Goal: Task Accomplishment & Management: Manage account settings

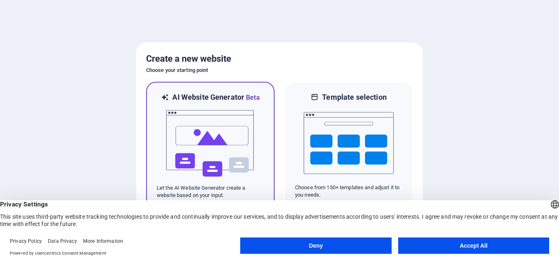
click at [218, 144] on img at bounding box center [210, 144] width 90 height 82
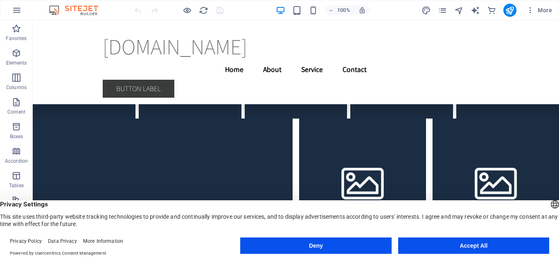
scroll to position [15208, 0]
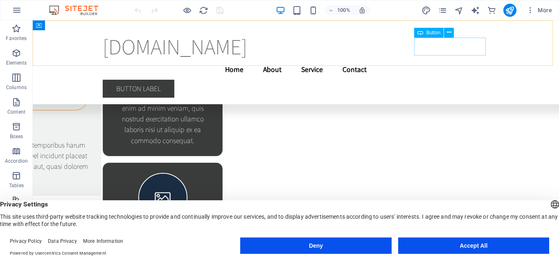
click at [468, 80] on div "Button label" at bounding box center [296, 89] width 386 height 18
click at [448, 32] on icon at bounding box center [449, 32] width 4 height 9
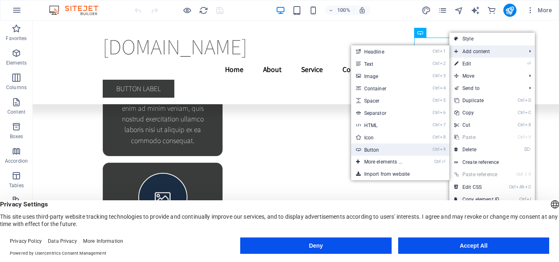
click at [373, 149] on link "Ctrl 9 Button" at bounding box center [384, 150] width 67 height 12
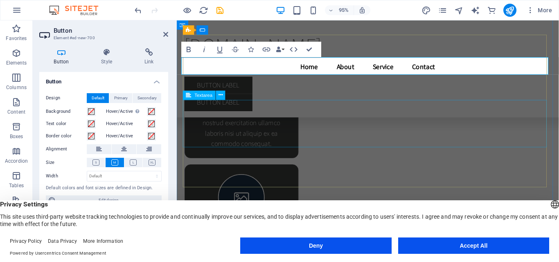
scroll to position [15298, 0]
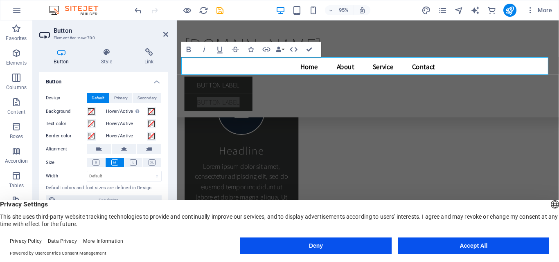
click at [157, 31] on h2 "Button" at bounding box center [111, 30] width 115 height 7
drag, startPoint x: 165, startPoint y: 34, endPoint x: 380, endPoint y: 151, distance: 244.7
click at [165, 34] on icon at bounding box center [165, 34] width 5 height 7
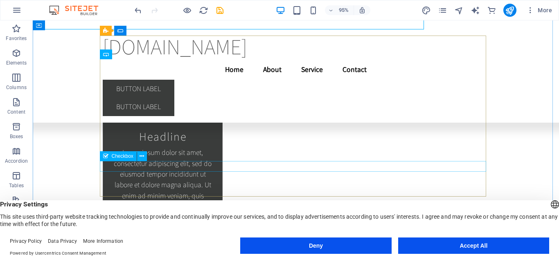
scroll to position [15347, 0]
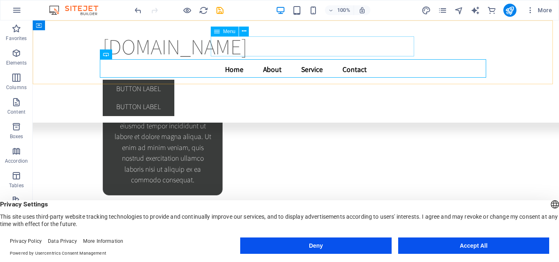
click at [330, 59] on nav "Home About Service Contact" at bounding box center [296, 69] width 386 height 20
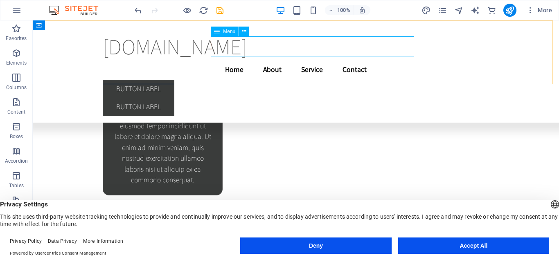
click at [328, 59] on nav "Home About Service Contact" at bounding box center [296, 69] width 386 height 20
click at [330, 59] on nav "Home About Service Contact" at bounding box center [296, 69] width 386 height 20
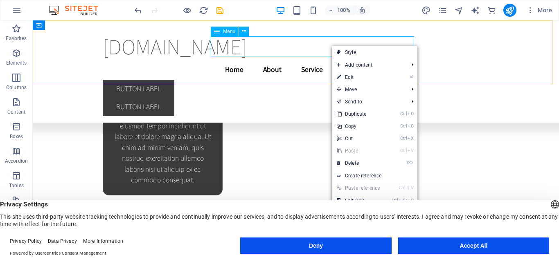
click at [326, 59] on nav "Home About Service Contact" at bounding box center [296, 69] width 386 height 20
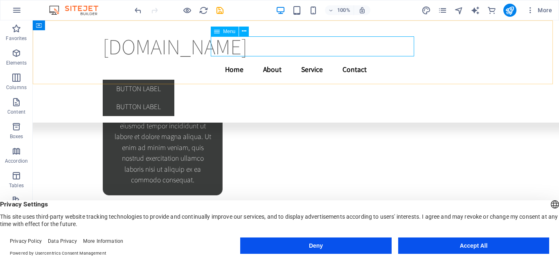
click at [326, 59] on nav "Home About Service Contact" at bounding box center [296, 69] width 386 height 20
click at [190, 59] on nav "Home About Service Contact" at bounding box center [296, 69] width 386 height 20
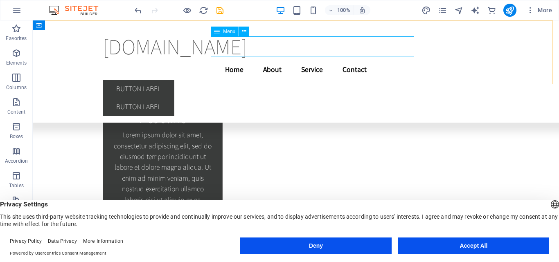
select select
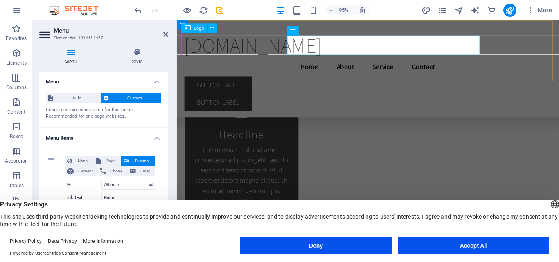
scroll to position [15298, 0]
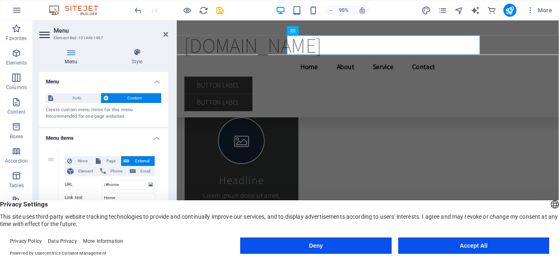
click at [170, 35] on aside "Menu Element #ed-1014461467 Menu Style Menu Auto Custom Create custom menu item…" at bounding box center [105, 134] width 144 height 229
click at [166, 33] on icon at bounding box center [165, 34] width 5 height 7
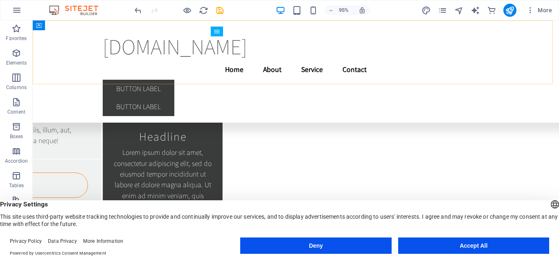
click at [163, 33] on div "glkuonline.in Menu Home About Service Contact Button label Button label" at bounding box center [296, 71] width 526 height 102
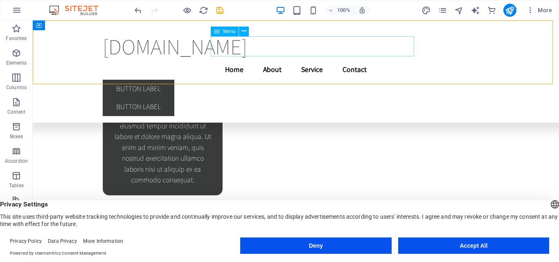
click at [245, 59] on nav "Home About Service Contact" at bounding box center [296, 69] width 386 height 20
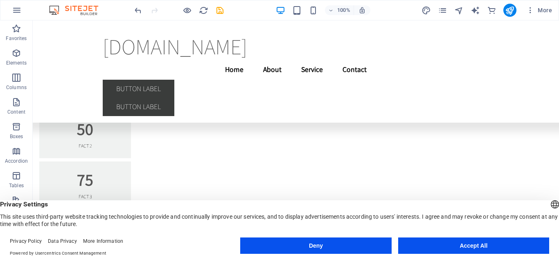
scroll to position [6579, 0]
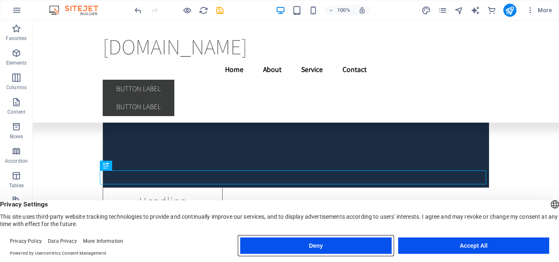
click at [291, 242] on button "Deny" at bounding box center [315, 246] width 151 height 16
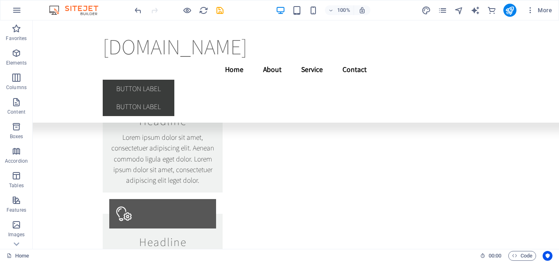
scroll to position [5839, 0]
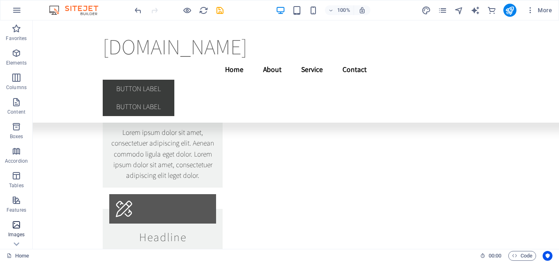
click at [14, 230] on span "Images" at bounding box center [16, 230] width 33 height 20
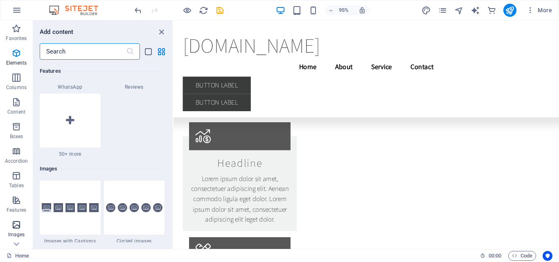
scroll to position [4147, 0]
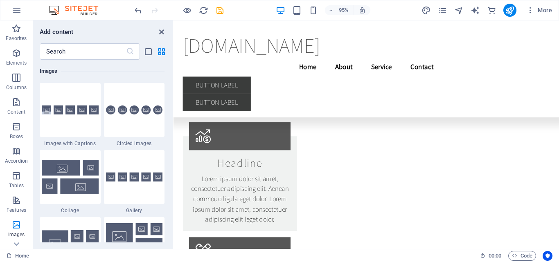
click at [159, 32] on icon "close panel" at bounding box center [161, 31] width 9 height 9
click at [303, 29] on div "glkuonline.in Menu Home About Service Contact Button label Button label" at bounding box center [376, 71] width 406 height 102
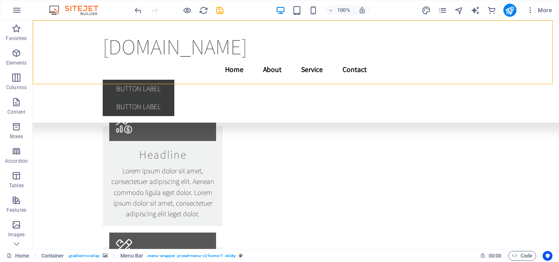
scroll to position [6029, 0]
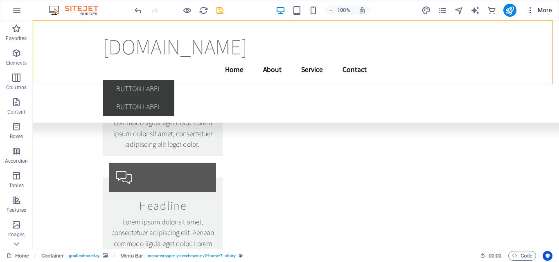
click at [529, 10] on icon "button" at bounding box center [530, 10] width 8 height 8
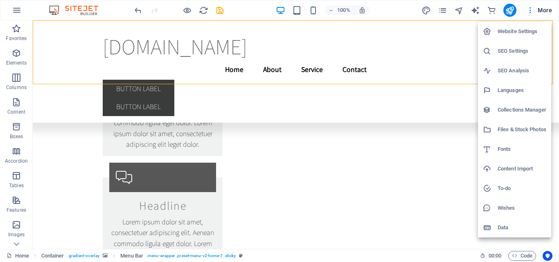
drag, startPoint x: 411, startPoint y: 212, endPoint x: 422, endPoint y: 192, distance: 23.0
click at [412, 206] on div at bounding box center [279, 131] width 559 height 262
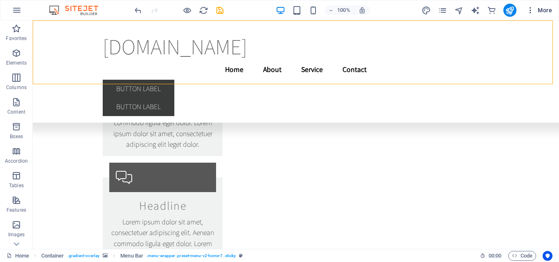
click at [547, 9] on span "More" at bounding box center [539, 10] width 26 height 8
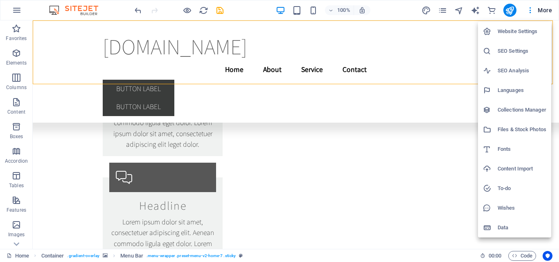
click at [514, 33] on h6 "Website Settings" at bounding box center [521, 32] width 49 height 10
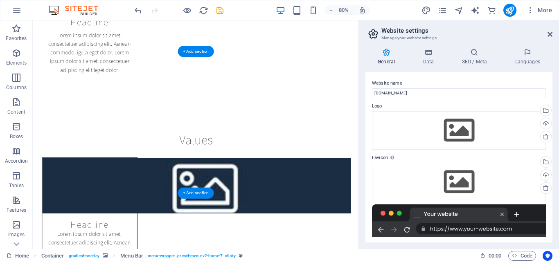
scroll to position [0, 0]
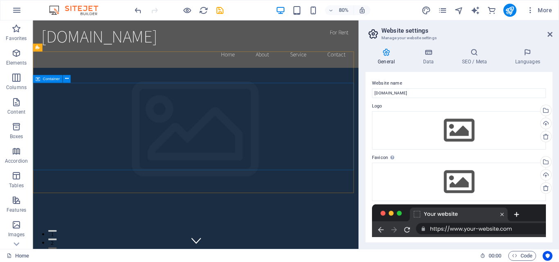
click at [40, 81] on div "Container" at bounding box center [47, 79] width 29 height 8
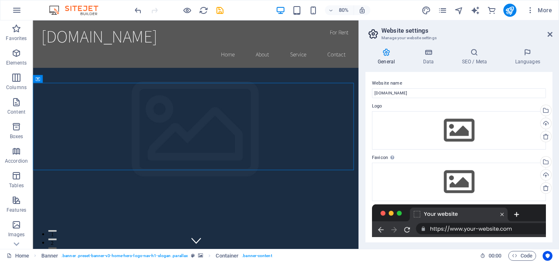
click at [377, 108] on label "Logo" at bounding box center [459, 106] width 174 height 10
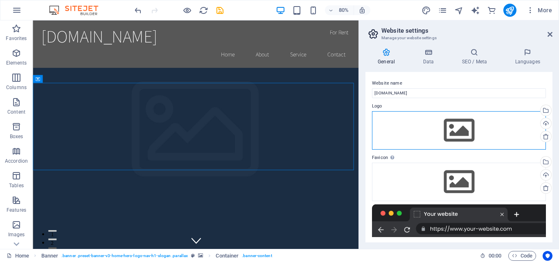
click at [464, 138] on div "Drag files here, click to choose files or select files from Files or our free s…" at bounding box center [459, 130] width 174 height 38
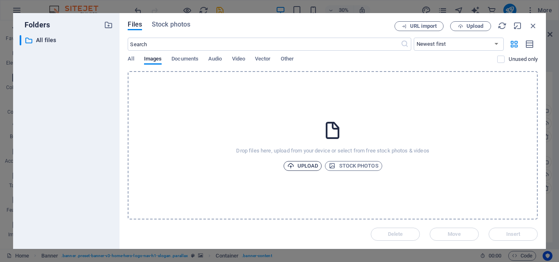
click at [311, 164] on span "Upload" at bounding box center [302, 166] width 31 height 10
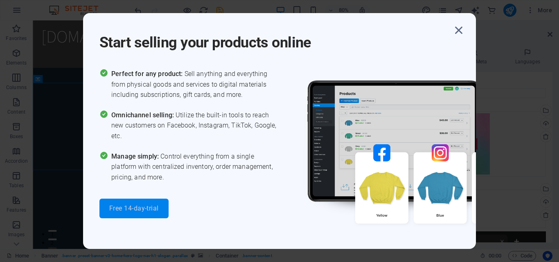
click at [159, 208] on span "Free 14-day-trial" at bounding box center [133, 208] width 49 height 7
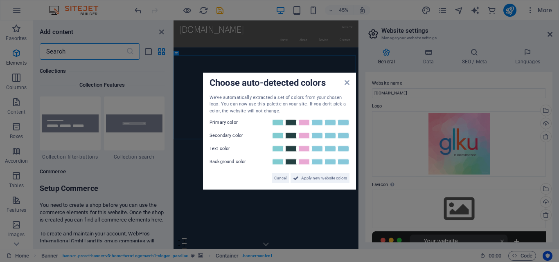
scroll to position [7881, 0]
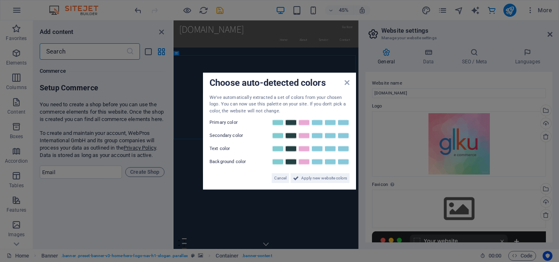
click at [384, 81] on aside "Choose auto-detected colors We've automatically extracted a set of colors from …" at bounding box center [279, 131] width 559 height 262
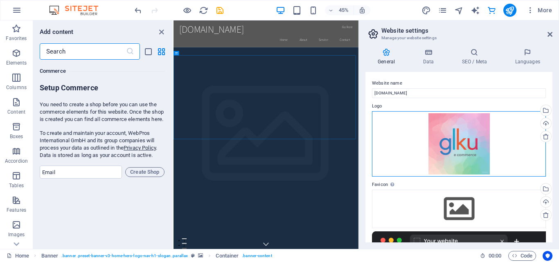
drag, startPoint x: 476, startPoint y: 139, endPoint x: 500, endPoint y: 141, distance: 23.8
click at [500, 141] on div "Drag files here, click to choose files or select files from Files or our free s…" at bounding box center [459, 143] width 174 height 65
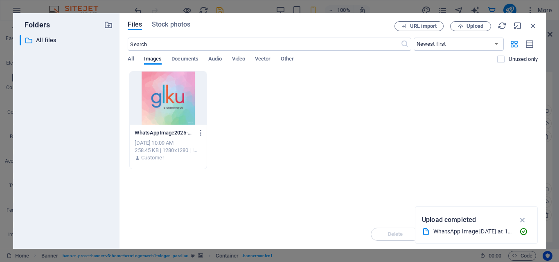
click at [489, 143] on div "WhatsAppImage2025-10-05at13.38.35_822fdbf9-J_Z6MRj9Ke9JIt6QHwascQ.jpg WhatsAppI…" at bounding box center [333, 120] width 410 height 98
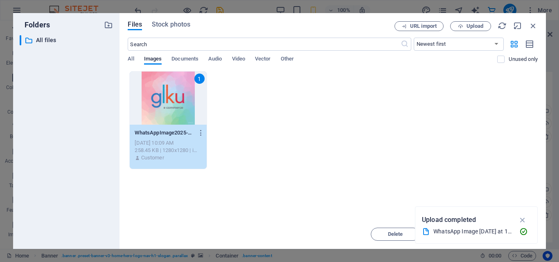
click at [250, 139] on div "1 WhatsAppImage2025-10-05at13.38.35_822fdbf9-J_Z6MRj9Ke9JIt6QHwascQ.jpg WhatsAp…" at bounding box center [333, 120] width 410 height 98
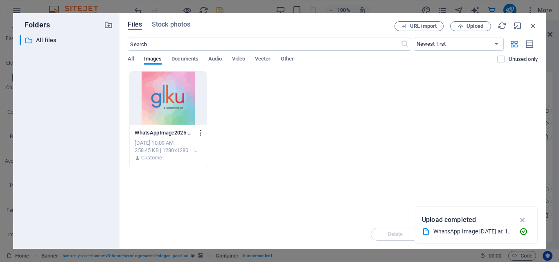
click at [203, 135] on icon "button" at bounding box center [201, 132] width 8 height 7
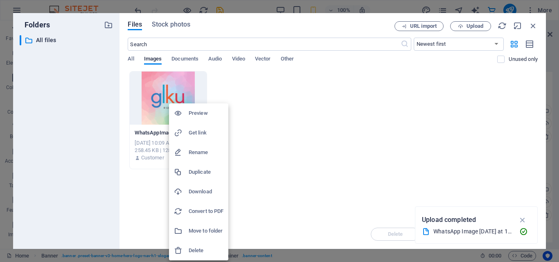
click at [267, 137] on div at bounding box center [279, 131] width 559 height 262
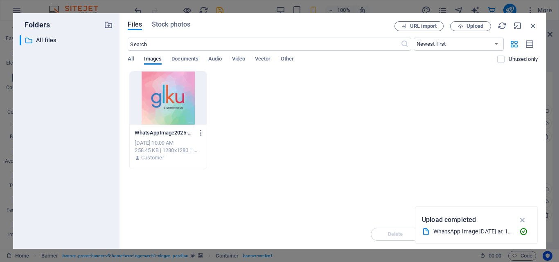
click at [235, 177] on div "Drop files here to upload them instantly WhatsAppImage2025-10-05at13.38.35_822f…" at bounding box center [333, 145] width 410 height 148
click at [522, 232] on icon "button" at bounding box center [523, 232] width 9 height 8
click at [135, 58] on div "All Images Documents Audio Video Vector Other" at bounding box center [312, 64] width 369 height 16
click at [498, 56] on label at bounding box center [500, 59] width 7 height 7
click at [0, 0] on input "checkbox" at bounding box center [0, 0] width 0 height 0
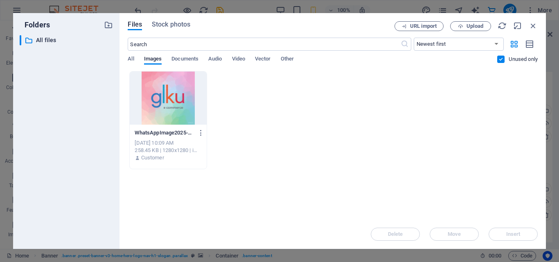
click at [162, 100] on div at bounding box center [168, 98] width 76 height 53
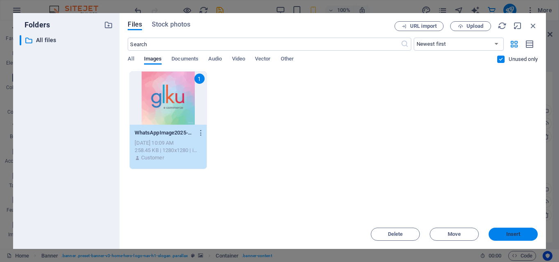
click at [509, 234] on span "Insert" at bounding box center [513, 234] width 14 height 5
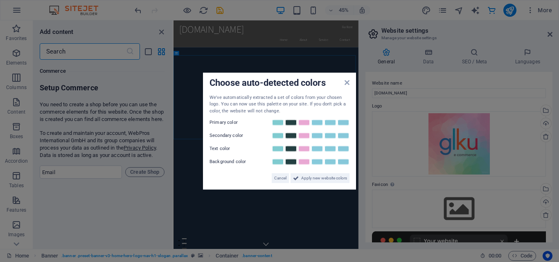
click at [344, 82] on div "Choose auto-detected colors" at bounding box center [279, 83] width 140 height 9
click at [347, 83] on icon at bounding box center [346, 82] width 5 height 7
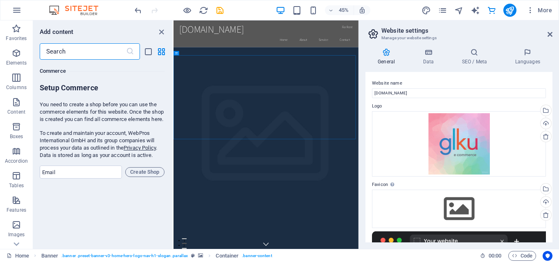
click at [161, 88] on h6 "Setup Commerce" at bounding box center [102, 88] width 125 height 11
click at [544, 31] on h2 "Website settings" at bounding box center [466, 30] width 171 height 7
click at [550, 34] on icon at bounding box center [549, 34] width 5 height 7
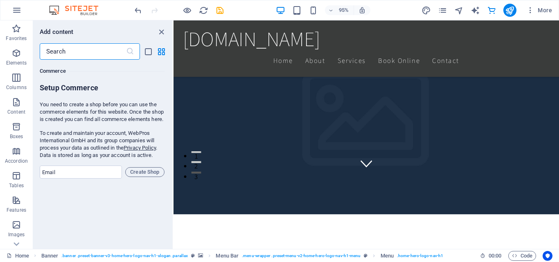
scroll to position [82, 0]
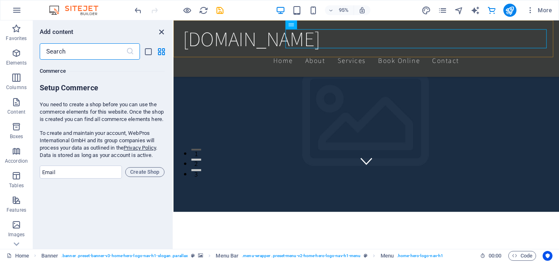
click at [164, 34] on icon "close panel" at bounding box center [161, 31] width 9 height 9
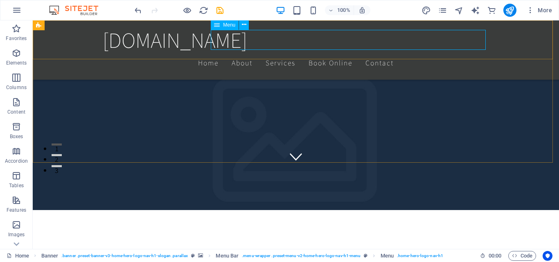
click at [216, 27] on icon at bounding box center [217, 25] width 6 height 10
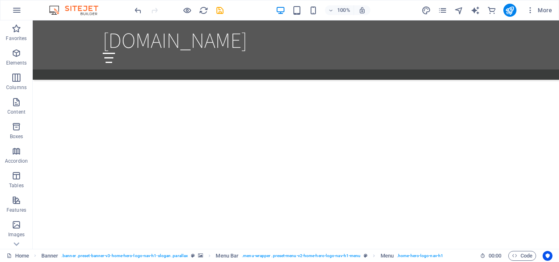
scroll to position [791, 0]
click at [530, 6] on icon "button" at bounding box center [530, 10] width 8 height 8
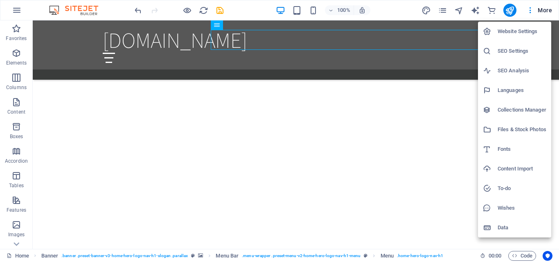
click at [407, 203] on div at bounding box center [279, 131] width 559 height 262
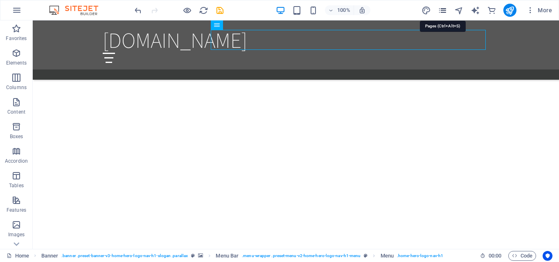
click at [441, 8] on icon "pages" at bounding box center [442, 10] width 9 height 9
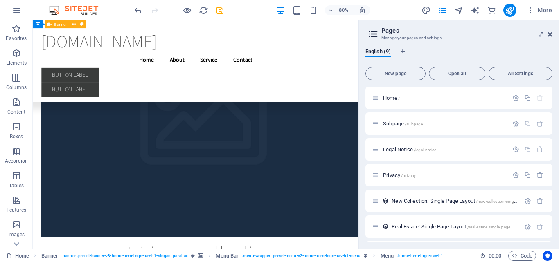
scroll to position [3212, 0]
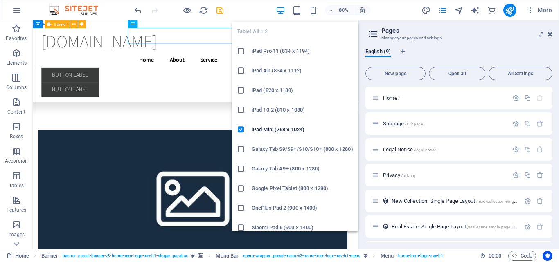
click at [358, 228] on li "Xiaomi Pad 6 (900 x 1400)" at bounding box center [295, 228] width 126 height 20
click at [357, 224] on div "Home Favorites Elements Columns Content Boxes Accordion Tables Features Images …" at bounding box center [279, 134] width 559 height 229
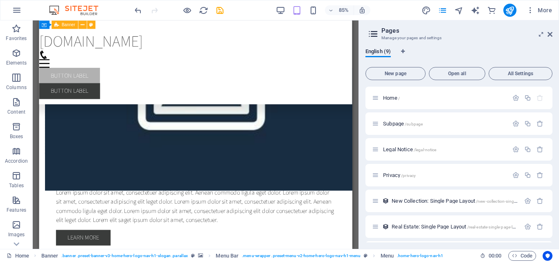
scroll to position [2920, 0]
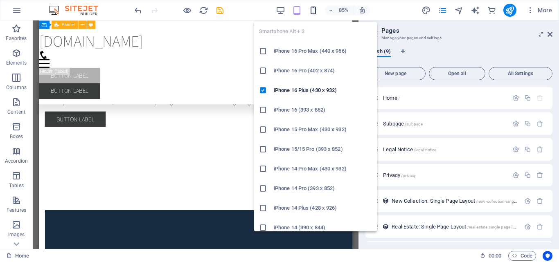
click at [311, 7] on icon "button" at bounding box center [312, 10] width 9 height 9
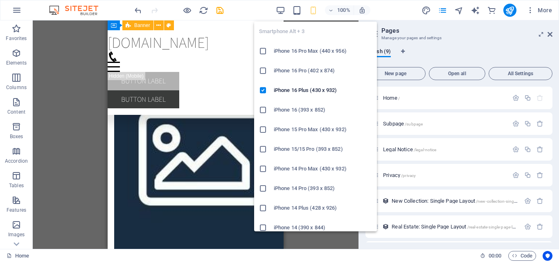
scroll to position [438, 0]
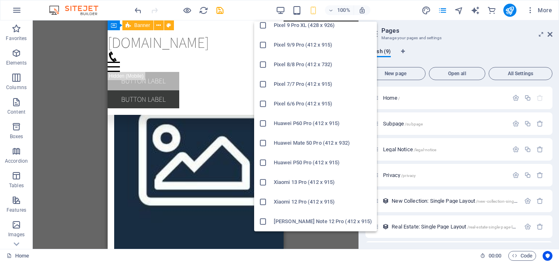
click at [262, 221] on icon at bounding box center [263, 222] width 8 height 8
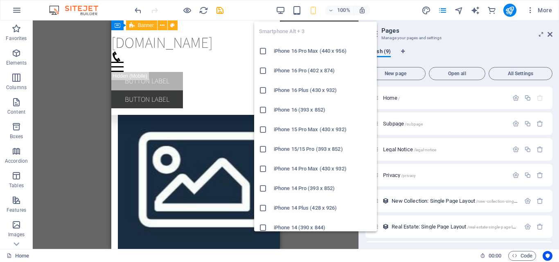
click at [315, 10] on icon "button" at bounding box center [312, 10] width 9 height 9
click at [314, 11] on icon "button" at bounding box center [312, 10] width 9 height 9
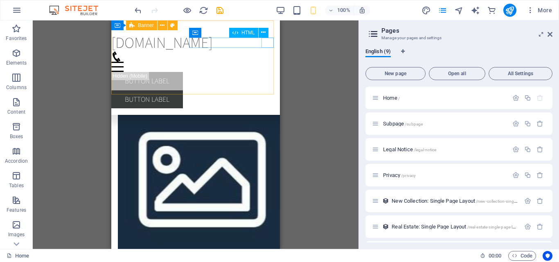
click at [271, 62] on div "Menu" at bounding box center [195, 67] width 168 height 10
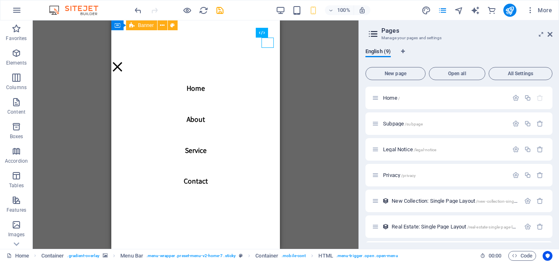
click at [151, 29] on div "Banner" at bounding box center [141, 25] width 31 height 10
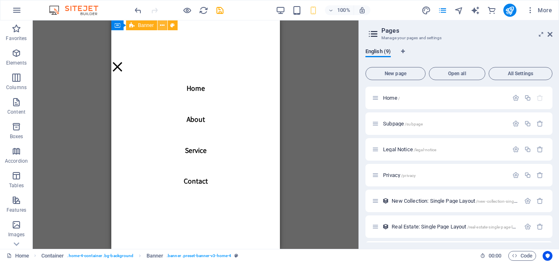
click at [162, 25] on icon at bounding box center [162, 25] width 4 height 9
click at [116, 26] on icon at bounding box center [118, 25] width 6 height 10
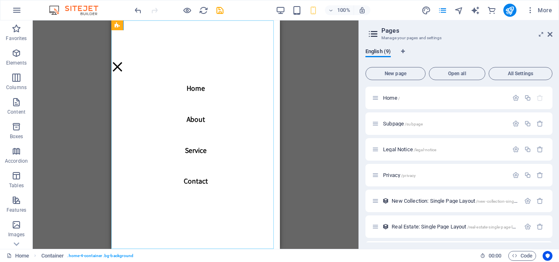
click at [185, 184] on nav "Home About Service Contact" at bounding box center [195, 134] width 168 height 229
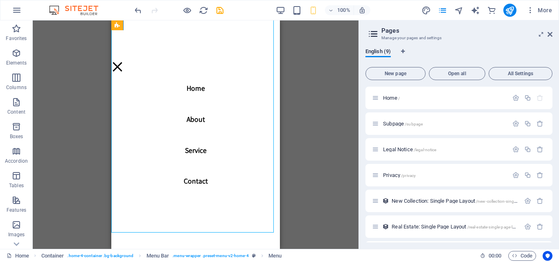
scroll to position [3008, 0]
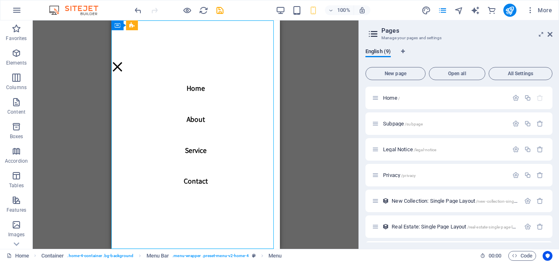
click at [190, 83] on nav "Home About Service Contact" at bounding box center [195, 134] width 168 height 229
click at [193, 89] on nav "Home About Service Contact" at bounding box center [195, 134] width 168 height 229
click at [198, 119] on nav "Home About Service Contact" at bounding box center [195, 134] width 168 height 229
click at [50, 43] on div "H2 Banner Banner Container Menu Bar Menu Menu Bar Logo Menu Bar Logo H3 Spacer …" at bounding box center [196, 134] width 326 height 229
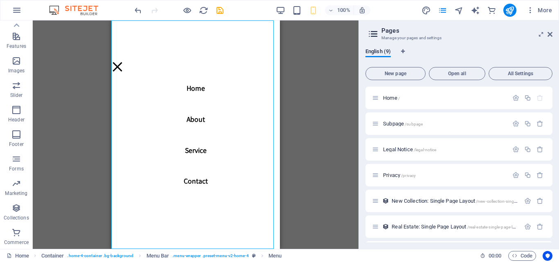
scroll to position [0, 0]
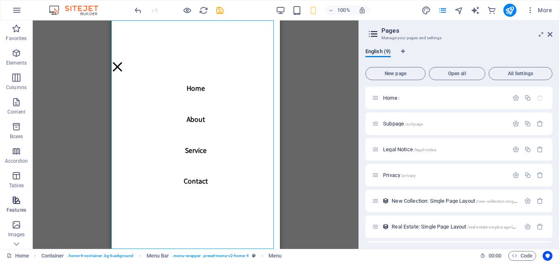
click at [20, 199] on icon "button" at bounding box center [16, 200] width 10 height 10
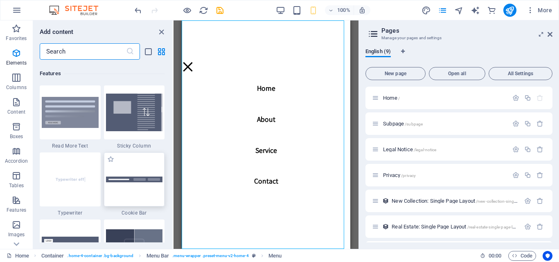
scroll to position [3188, 0]
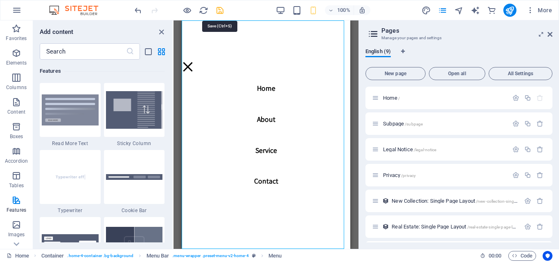
click at [217, 12] on icon "save" at bounding box center [219, 10] width 9 height 9
checkbox input "false"
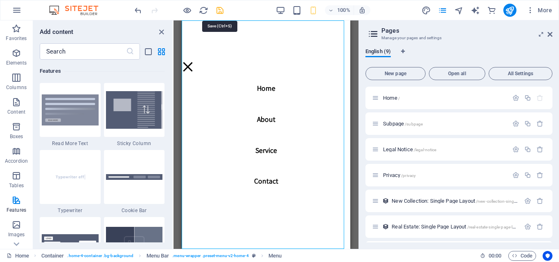
checkbox input "false"
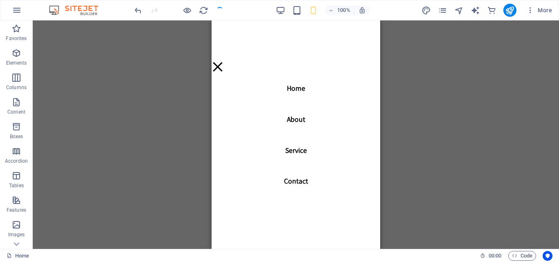
click at [381, 15] on div "100% More" at bounding box center [344, 10] width 422 height 13
click at [370, 47] on div "glkuonline.in Menu Home About Service Contact Button label Button label" at bounding box center [295, 62] width 168 height 84
click at [365, 31] on icon at bounding box center [363, 32] width 4 height 9
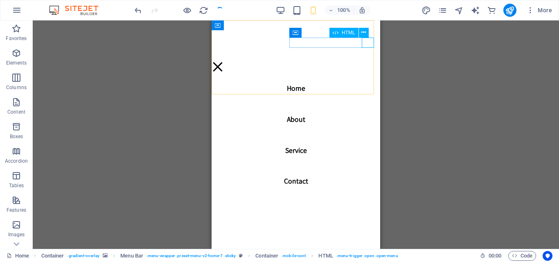
drag, startPoint x: 368, startPoint y: 43, endPoint x: 353, endPoint y: 54, distance: 19.0
click at [224, 62] on div "Menu" at bounding box center [217, 67] width 12 height 10
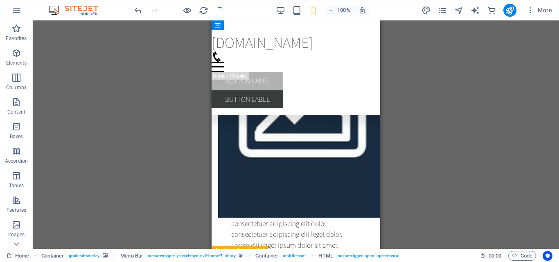
click at [426, 87] on div "H2 Banner Banner Container Menu Bar Menu Menu Bar Logo Menu Bar Logo H3 Spacer …" at bounding box center [296, 134] width 526 height 229
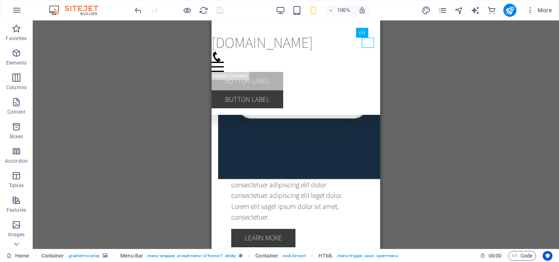
drag, startPoint x: 427, startPoint y: 83, endPoint x: 155, endPoint y: 79, distance: 271.6
click at [155, 80] on div "H2 Banner Banner Container Menu Bar Menu Menu Bar Logo Menu Bar Logo H3 Spacer …" at bounding box center [296, 134] width 526 height 229
drag, startPoint x: 135, startPoint y: 68, endPoint x: 130, endPoint y: 66, distance: 5.3
click at [135, 67] on div "H2 Banner Banner Container Menu Bar Menu Menu Bar Logo Menu Bar Logo H3 Spacer …" at bounding box center [296, 134] width 526 height 229
click at [19, 10] on icon "button" at bounding box center [17, 10] width 10 height 10
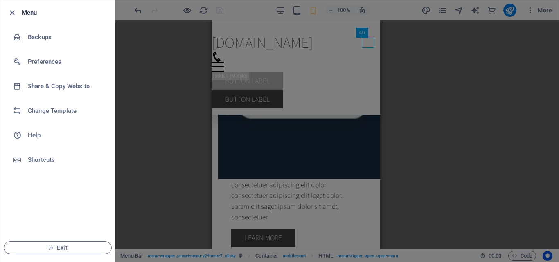
click at [136, 93] on div at bounding box center [279, 131] width 559 height 262
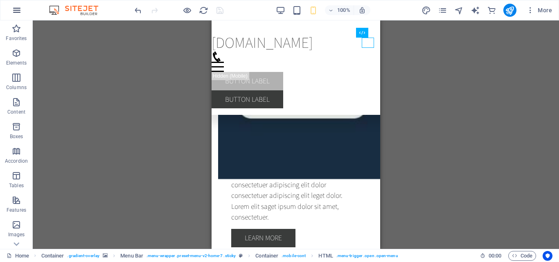
click at [20, 7] on icon "button" at bounding box center [17, 10] width 10 height 10
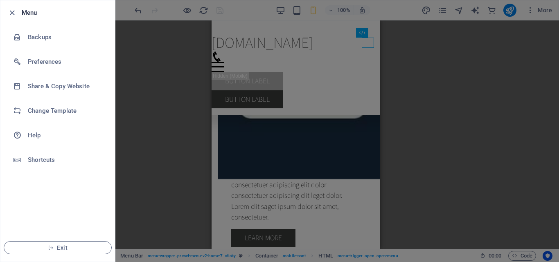
click at [140, 101] on div at bounding box center [279, 131] width 559 height 262
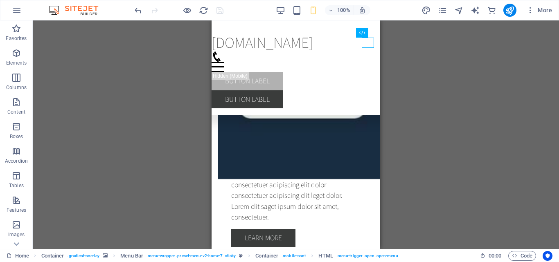
click at [447, 77] on div "H2 Banner Banner Container Menu Bar Menu Menu Bar Logo Menu Bar Logo H3 Spacer …" at bounding box center [296, 134] width 526 height 229
drag, startPoint x: 467, startPoint y: 72, endPoint x: 503, endPoint y: 54, distance: 41.2
click at [503, 54] on div "H2 Banner Banner Container Menu Bar Menu Menu Bar Logo Menu Bar Logo H3 Spacer …" at bounding box center [296, 134] width 526 height 229
click at [541, 10] on span "More" at bounding box center [539, 10] width 26 height 8
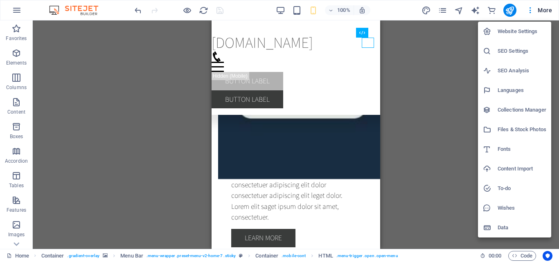
click at [447, 76] on div at bounding box center [279, 131] width 559 height 262
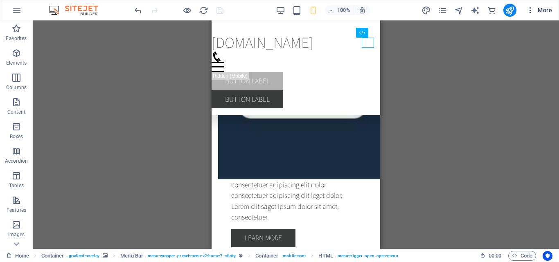
click at [527, 11] on icon "button" at bounding box center [530, 10] width 8 height 8
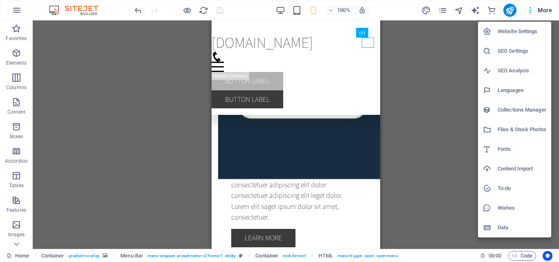
drag, startPoint x: 427, startPoint y: 95, endPoint x: 494, endPoint y: 59, distance: 75.8
click at [428, 94] on div at bounding box center [279, 131] width 559 height 262
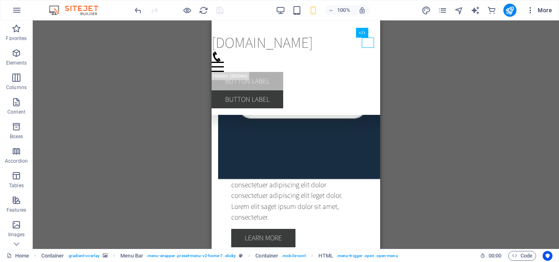
click at [540, 7] on span "More" at bounding box center [539, 10] width 26 height 8
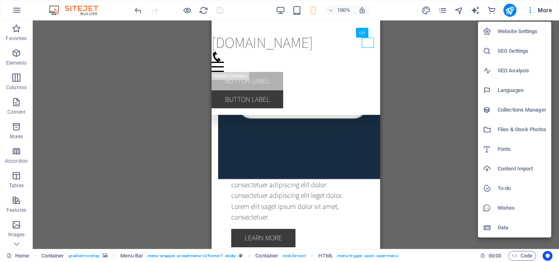
click at [525, 36] on li "Website Settings" at bounding box center [514, 32] width 73 height 20
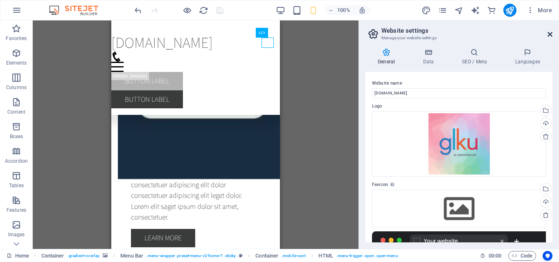
click at [549, 35] on icon at bounding box center [549, 34] width 5 height 7
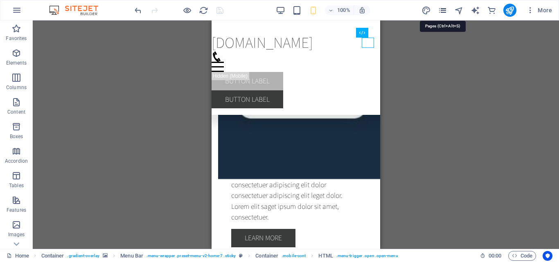
click at [445, 13] on icon "pages" at bounding box center [442, 10] width 9 height 9
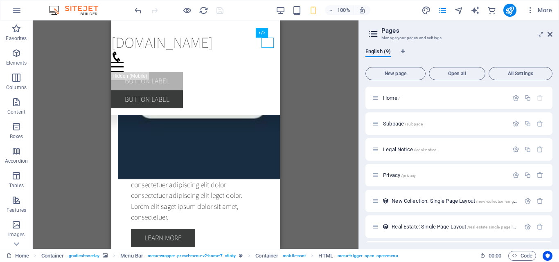
click at [342, 94] on div "H2 Banner Banner Container Menu Bar Menu Menu Bar Logo Menu Bar Logo H3 Spacer …" at bounding box center [196, 134] width 326 height 229
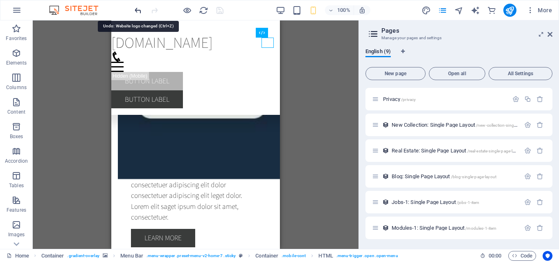
click at [139, 9] on icon "undo" at bounding box center [137, 10] width 9 height 9
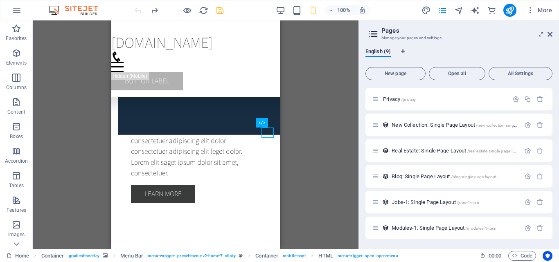
click at [139, 9] on div at bounding box center [179, 10] width 92 height 13
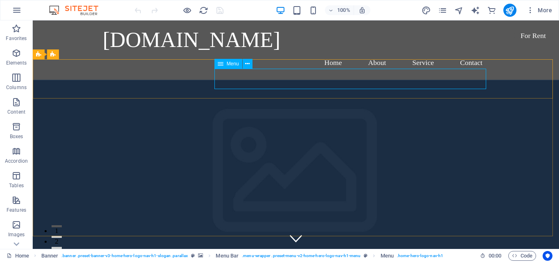
click at [218, 66] on icon at bounding box center [221, 64] width 6 height 10
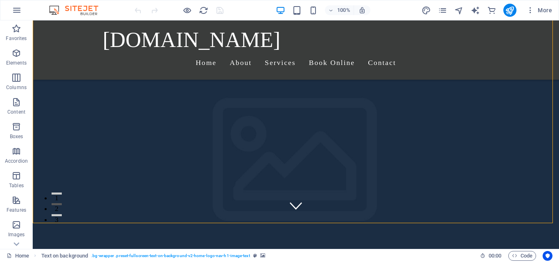
scroll to position [233, 0]
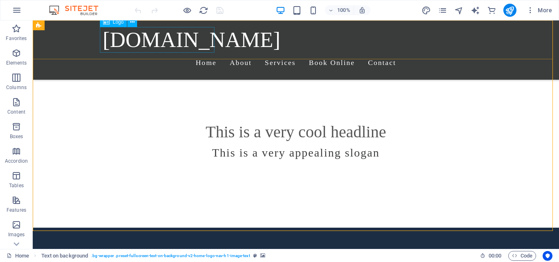
click at [113, 27] on div "[DOMAIN_NAME]" at bounding box center [296, 40] width 386 height 26
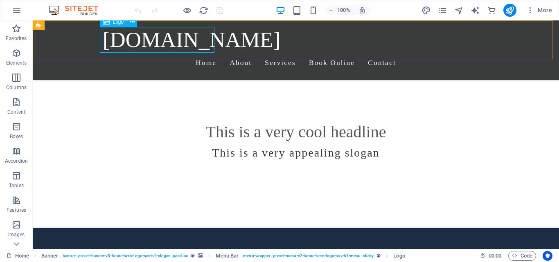
click at [112, 24] on div "Logo" at bounding box center [113, 22] width 27 height 10
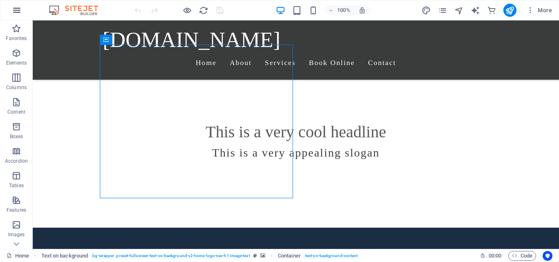
click at [15, 8] on icon "button" at bounding box center [17, 10] width 10 height 10
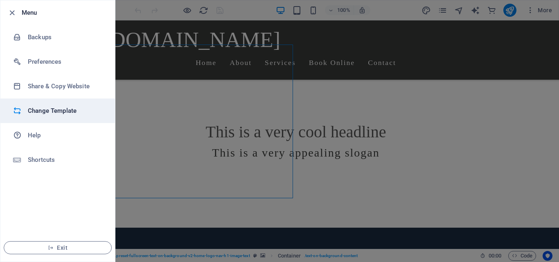
click at [68, 111] on h6 "Change Template" at bounding box center [66, 111] width 76 height 10
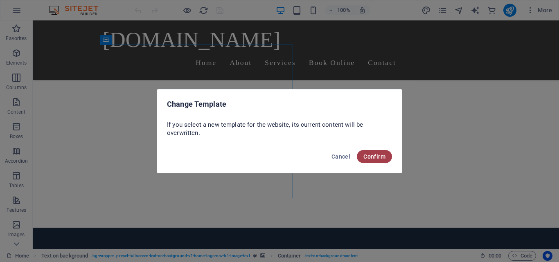
click at [363, 160] on button "Confirm" at bounding box center [374, 156] width 35 height 13
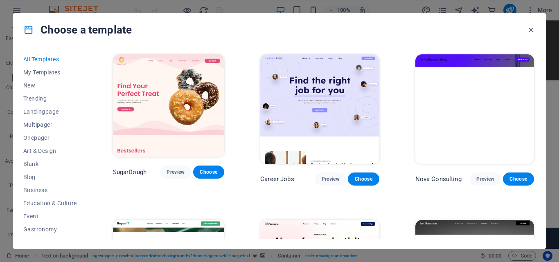
click at [86, 241] on div "All Templates My Templates New Trending Landingpage Multipager Onepager Art & D…" at bounding box center [279, 147] width 532 height 202
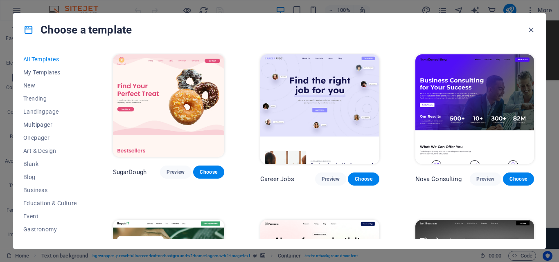
click at [85, 224] on div "All Templates My Templates New Trending Landingpage Multipager Onepager Art & D…" at bounding box center [54, 146] width 63 height 186
click at [89, 155] on div "All Templates My Templates New Trending Landingpage Multipager Onepager Art & D…" at bounding box center [279, 147] width 532 height 202
click at [84, 153] on div "All Templates My Templates New Trending Landingpage Multipager Onepager Art & D…" at bounding box center [54, 146] width 63 height 186
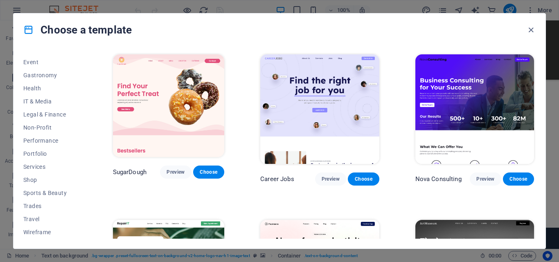
click at [86, 66] on div "All Templates My Templates New Trending Landingpage Multipager Onepager Art & D…" at bounding box center [54, 146] width 63 height 186
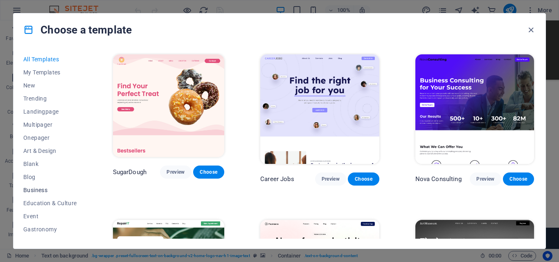
click at [36, 189] on span "Business" at bounding box center [50, 190] width 54 height 7
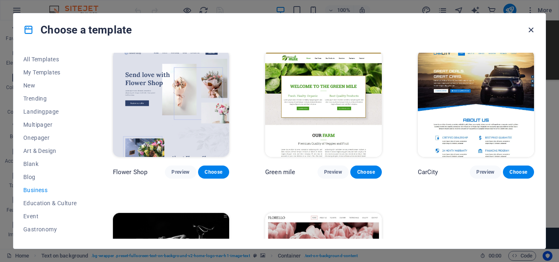
click at [531, 27] on icon "button" at bounding box center [530, 29] width 9 height 9
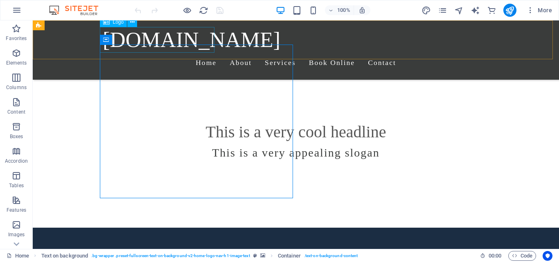
click at [120, 23] on span "Logo" at bounding box center [118, 22] width 11 height 5
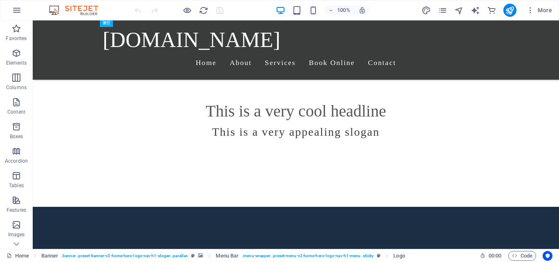
scroll to position [282, 0]
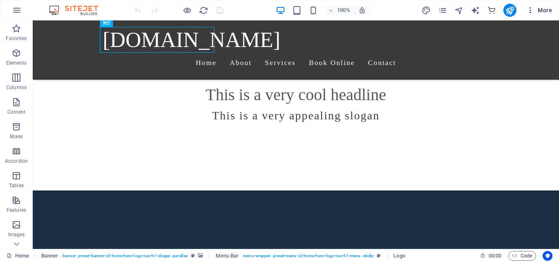
click at [529, 9] on icon "button" at bounding box center [530, 10] width 8 height 8
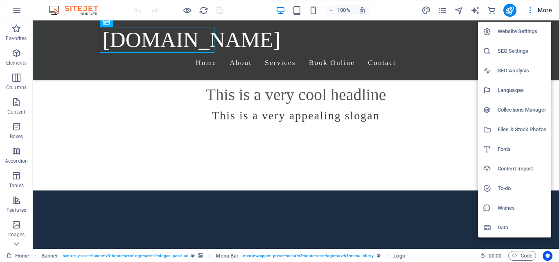
click at [504, 132] on h6 "Files & Stock Photos" at bounding box center [521, 130] width 49 height 10
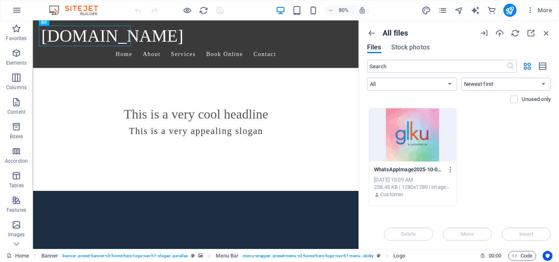
click at [418, 137] on div at bounding box center [412, 134] width 87 height 53
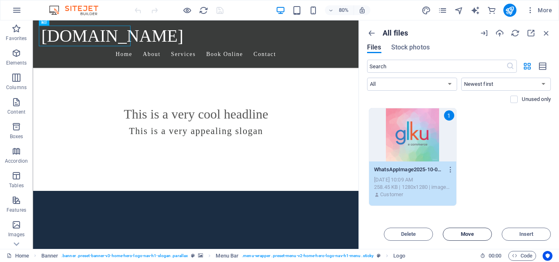
click at [465, 232] on span "Move" at bounding box center [467, 234] width 13 height 5
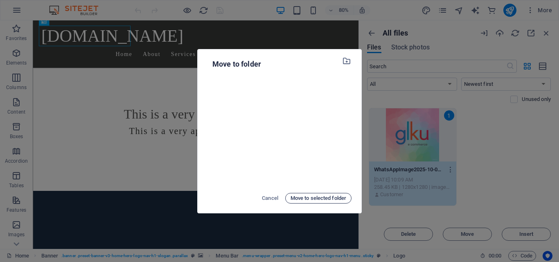
click at [320, 197] on span "Move to selected folder" at bounding box center [318, 198] width 56 height 10
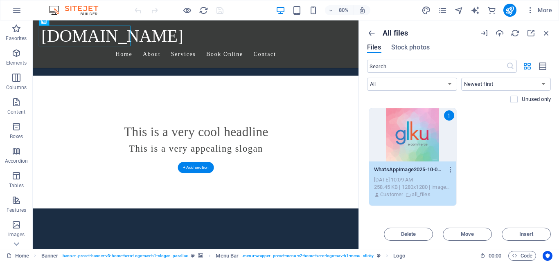
scroll to position [0, 0]
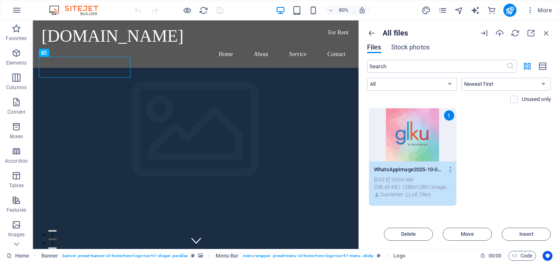
click at [518, 100] on span at bounding box center [519, 99] width 4 height 4
click at [522, 234] on span "Insert" at bounding box center [526, 234] width 14 height 5
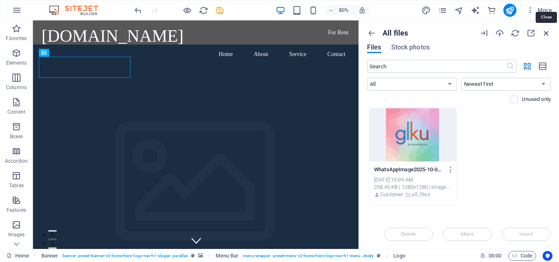
click at [546, 35] on icon "button" at bounding box center [545, 33] width 9 height 9
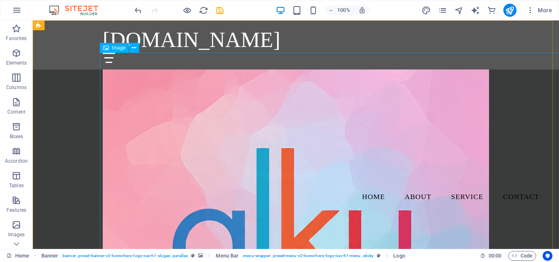
scroll to position [1126, 0]
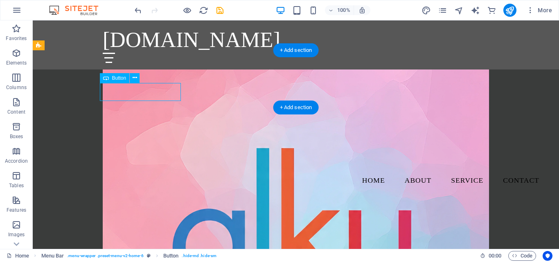
drag, startPoint x: 141, startPoint y: 94, endPoint x: 174, endPoint y: 114, distance: 38.4
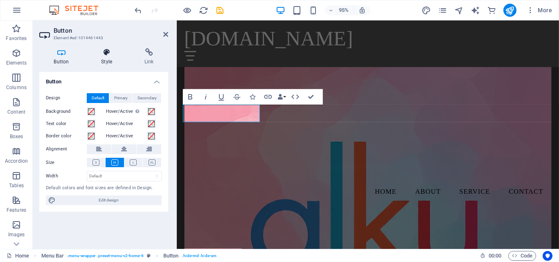
click at [108, 63] on h4 "Style" at bounding box center [108, 56] width 43 height 17
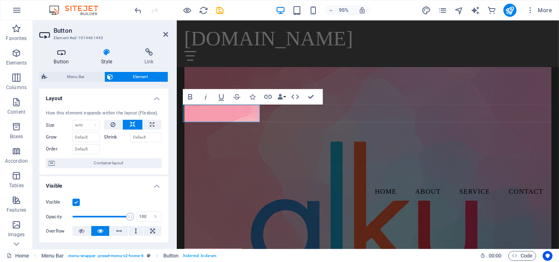
click at [62, 54] on icon at bounding box center [61, 52] width 44 height 8
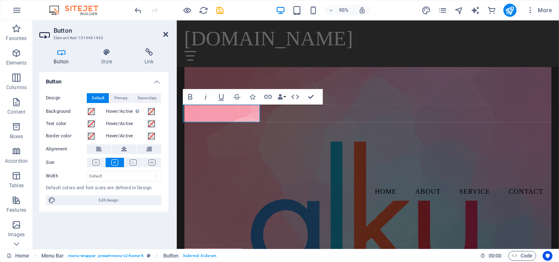
click at [164, 33] on icon at bounding box center [165, 34] width 5 height 7
click at [308, 33] on div "[DOMAIN_NAME]" at bounding box center [378, 40] width 386 height 26
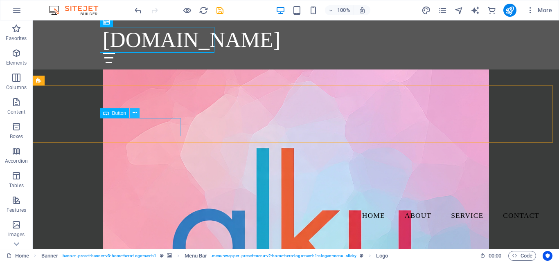
click at [133, 113] on icon at bounding box center [135, 113] width 4 height 9
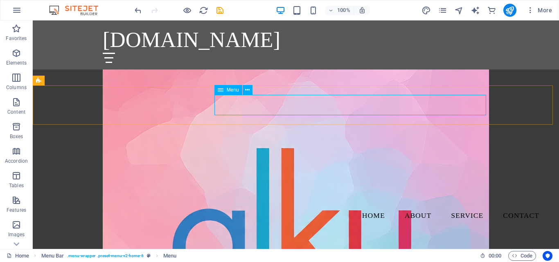
click at [238, 91] on span "Menu" at bounding box center [233, 90] width 12 height 5
select select
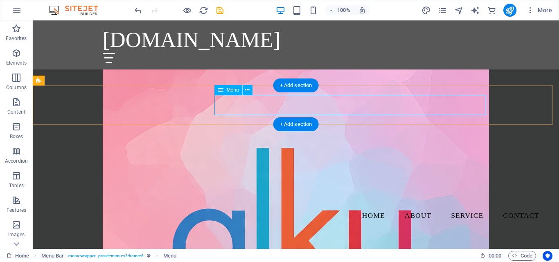
select select
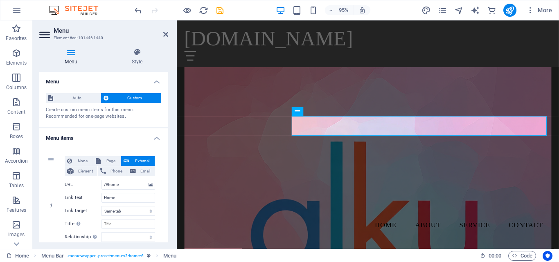
click at [166, 243] on div "Menu Style Menu Auto Custom Create custom menu items for this menu. Recommended…" at bounding box center [104, 145] width 142 height 207
click at [120, 185] on input "/#home" at bounding box center [128, 185] width 54 height 10
type input "/"
select select
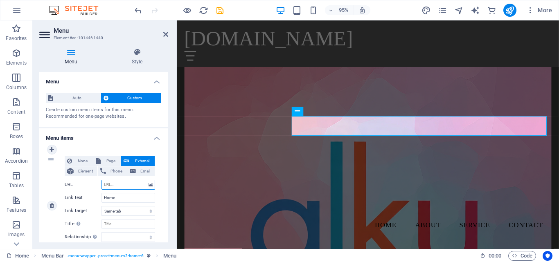
select select
type input "www"
select select
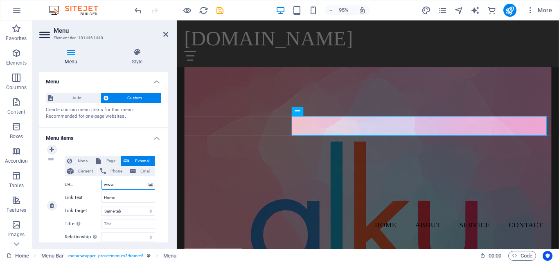
select select
type input "www."
select select
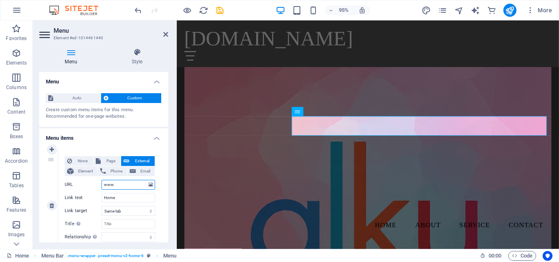
select select
type input "www.g"
select select
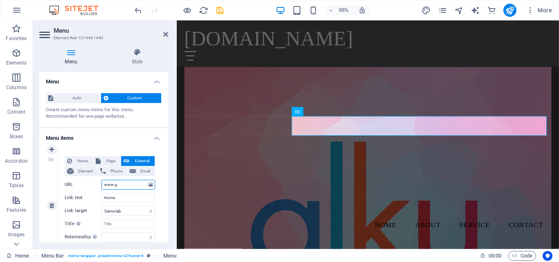
select select
type input "www.glku"
select select
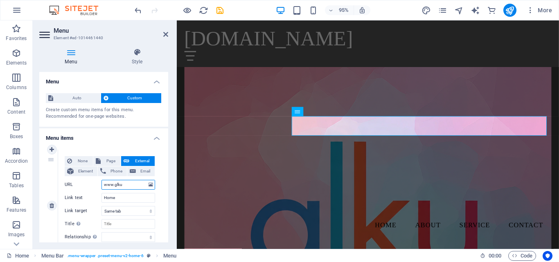
select select
type input "www.glkuon"
select select
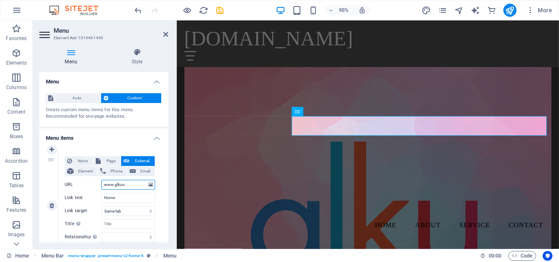
select select
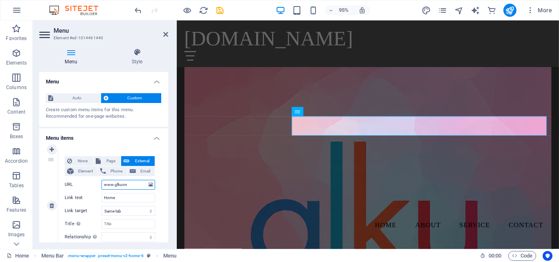
select select
type input "www.glkuonline"
select select
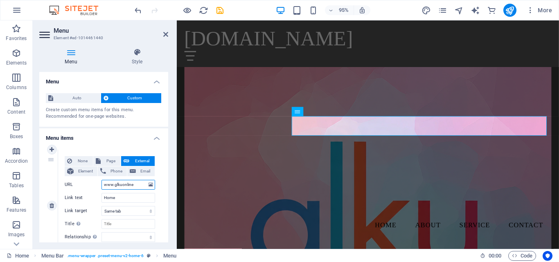
select select
type input "www.glkuonline."
select select
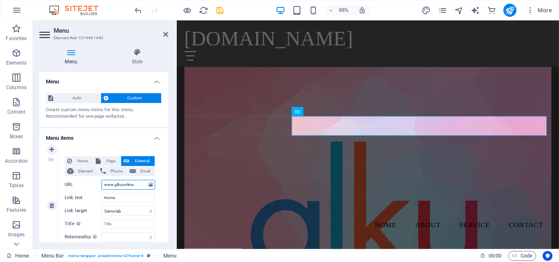
select select
type input "www.glkuonline.in"
select select
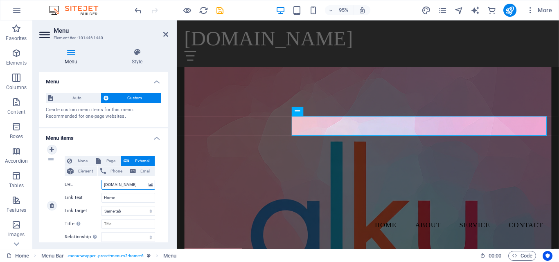
select select
click at [138, 187] on input "www.glkuonline.in" at bounding box center [128, 185] width 54 height 10
type input "www.glkuonline.in"
click at [133, 195] on input "Home" at bounding box center [128, 198] width 54 height 10
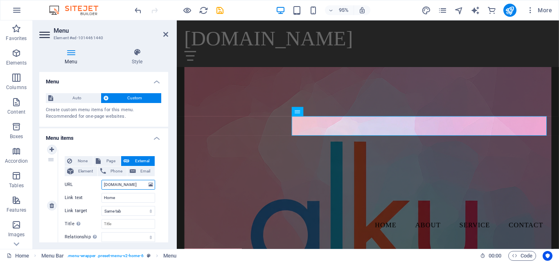
click at [139, 185] on input "www.glkuonline.in" at bounding box center [128, 185] width 54 height 10
click at [135, 200] on input "Home" at bounding box center [128, 198] width 54 height 10
click at [150, 211] on select "New tab Same tab Overlay" at bounding box center [128, 211] width 54 height 10
click at [148, 225] on input "Title Additional link description, should not be the same as the link text. The…" at bounding box center [128, 224] width 54 height 10
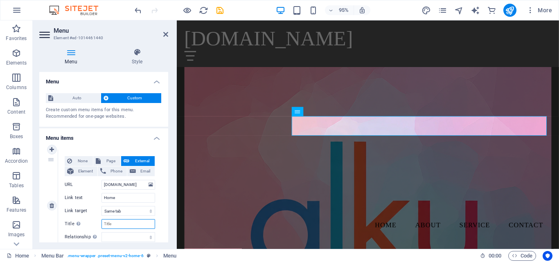
type input "g"
select select
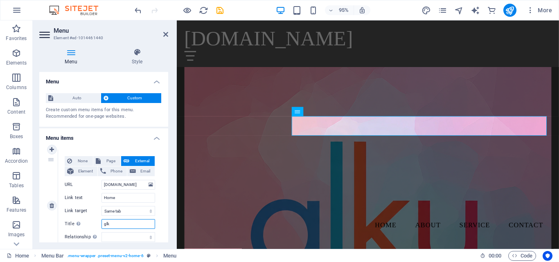
type input "glku"
select select
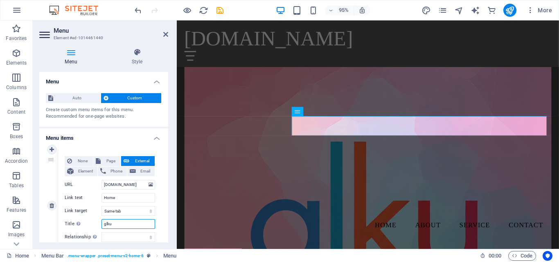
type input "glku"
select select
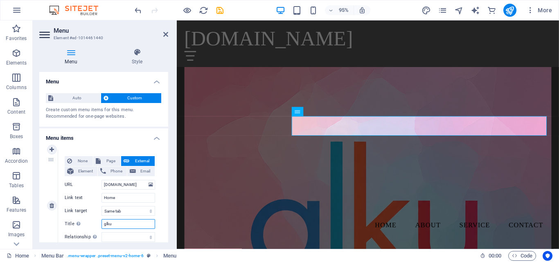
type input "glku e"
select select
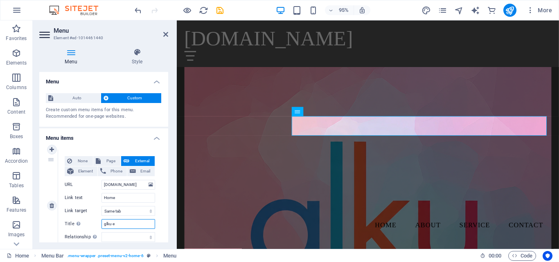
type input "glku e-"
select select
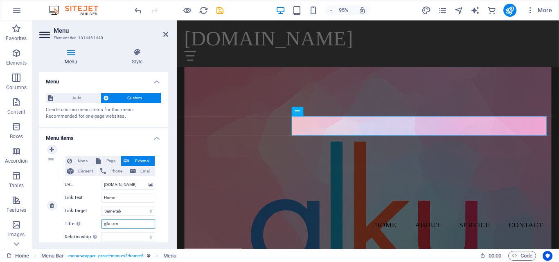
type input "glku e-co"
select select
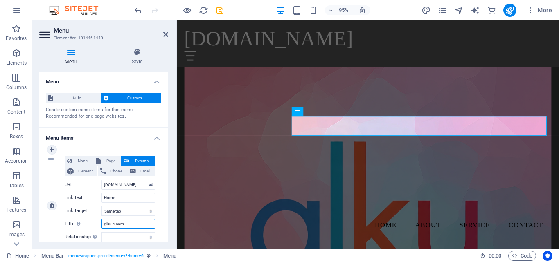
type input "glku e-comm"
select select
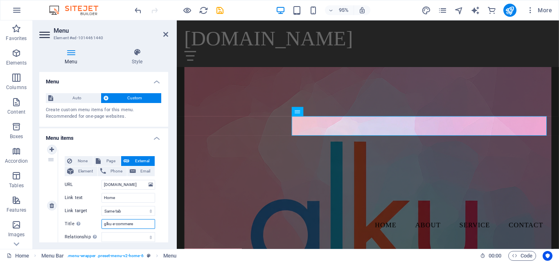
type input "glku e-commerec"
select select
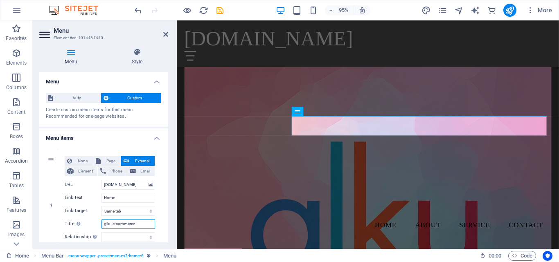
type input "glku e-commerec"
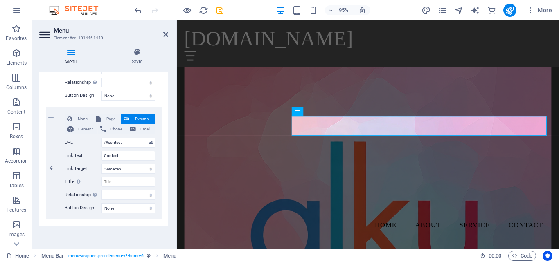
click at [169, 79] on div "Menu Style Menu Auto Custom Create custom menu items for this menu. Recommended…" at bounding box center [104, 145] width 142 height 207
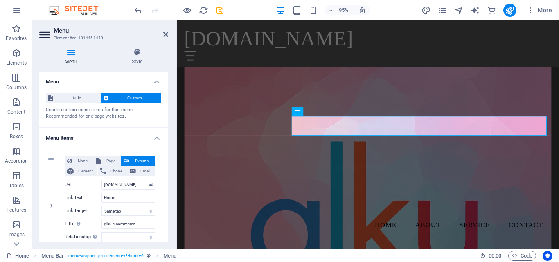
click at [169, 240] on div "Menu Style Menu Auto Custom Create custom menu items for this menu. Recommended…" at bounding box center [104, 145] width 142 height 207
click at [168, 239] on div "Menu Style Menu Auto Custom Create custom menu items for this menu. Recommended…" at bounding box center [104, 145] width 142 height 207
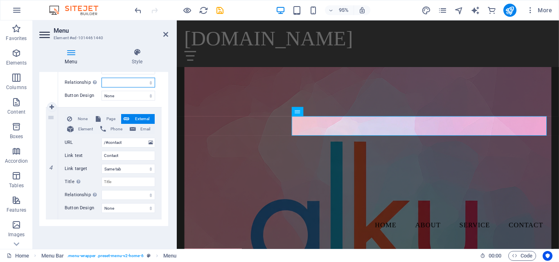
click at [145, 82] on select "alternate author bookmark external help license next nofollow noreferrer noopen…" at bounding box center [128, 83] width 54 height 10
click at [159, 75] on div "None Page External Element Phone Email Page Home Subpage Legal Notice Privacy E…" at bounding box center [109, 51] width 103 height 112
click at [152, 74] on input "Title Additional link description, should not be the same as the link text. The…" at bounding box center [128, 70] width 54 height 10
click at [172, 74] on div "Menu Style Menu Auto Custom Create custom menu items for this menu. Recommended…" at bounding box center [104, 145] width 142 height 207
click at [147, 96] on select "None Default Primary Secondary" at bounding box center [128, 96] width 54 height 10
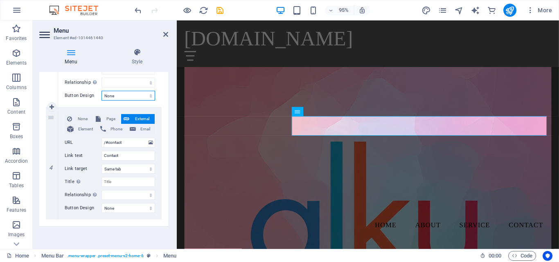
select select "primary"
click at [101, 91] on select "None Default Primary Secondary" at bounding box center [128, 96] width 54 height 10
select select
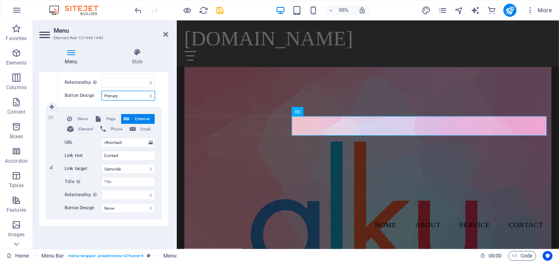
select select
click at [146, 95] on select "None Default Primary Secondary" at bounding box center [128, 96] width 54 height 10
select select
click at [101, 91] on select "None Default Primary Secondary" at bounding box center [128, 96] width 54 height 10
select select
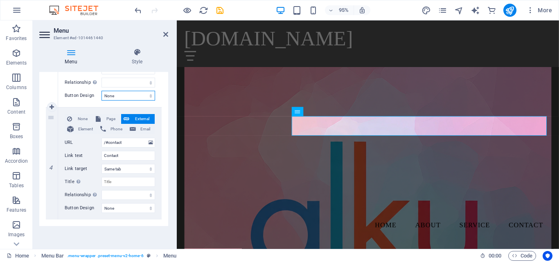
select select
click at [130, 152] on input "Contact" at bounding box center [128, 156] width 54 height 10
click at [132, 129] on icon at bounding box center [133, 129] width 6 height 10
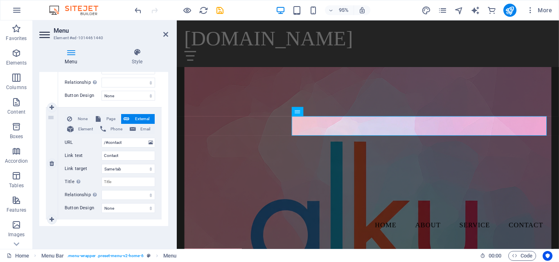
select select
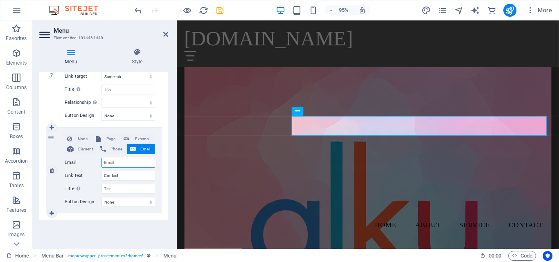
scroll to position [359, 0]
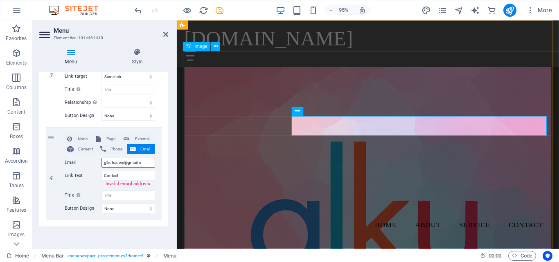
type input "glkutraders@gmail.co"
select select
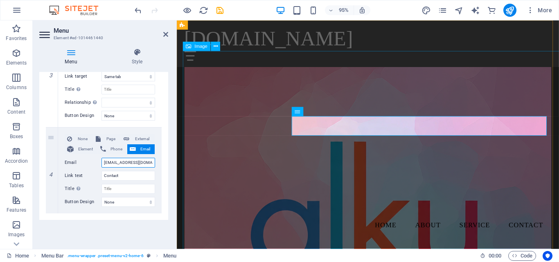
type input "glkutraders@gmail.com"
select select
type input "glkutraders@gmail.com"
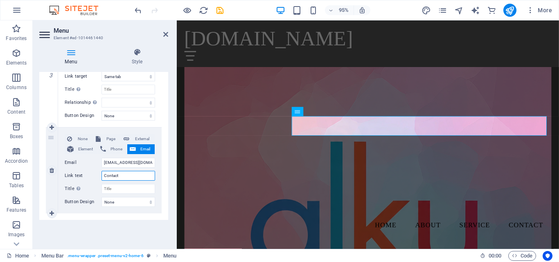
click at [133, 179] on input "Contact" at bounding box center [128, 176] width 54 height 10
type input "C"
select select
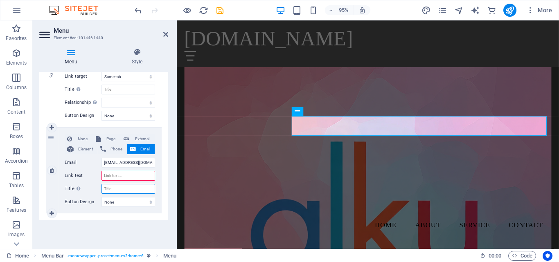
click at [132, 187] on input "Title Additional link description, should not be the same as the link text. The…" at bounding box center [128, 189] width 54 height 10
type input "g"
select select
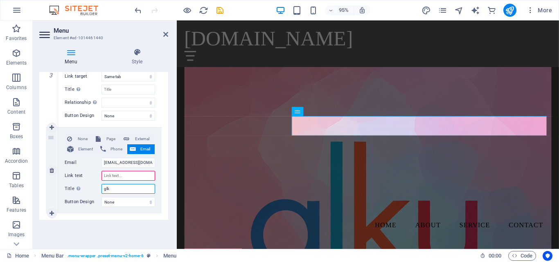
type input "glku"
select select
type input "glku e"
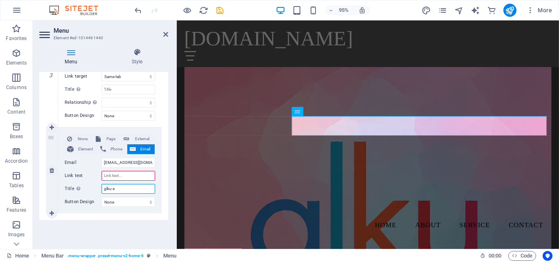
select select
type input "glku e-"
select select
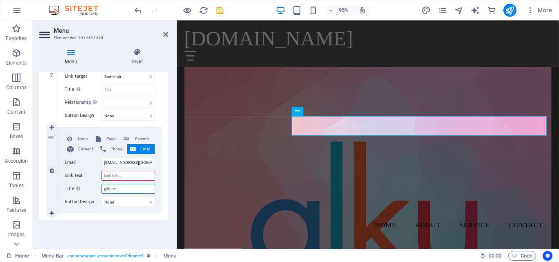
select select
type input "glku e-co"
select select
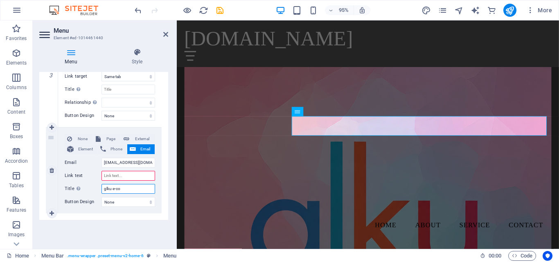
select select
type input "glku e-comm"
select select
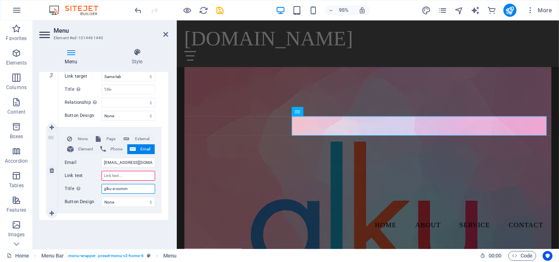
type input "glku e-comme"
select select
type input "glku e-commere"
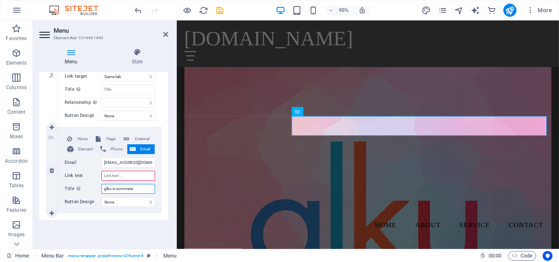
select select
type input "glku e-commerec"
select select
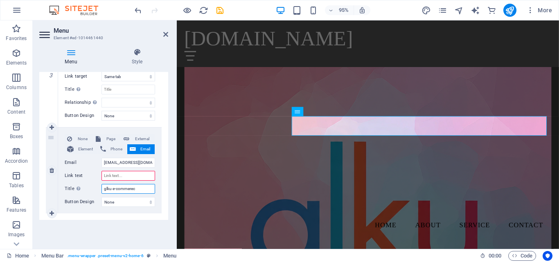
select select
type input "glku e-commerec"
click at [145, 200] on select "None Default Primary Secondary" at bounding box center [128, 202] width 54 height 10
select select "primary"
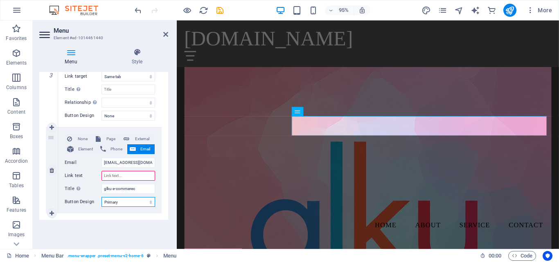
click at [101, 197] on select "None Default Primary Secondary" at bounding box center [128, 202] width 54 height 10
select select
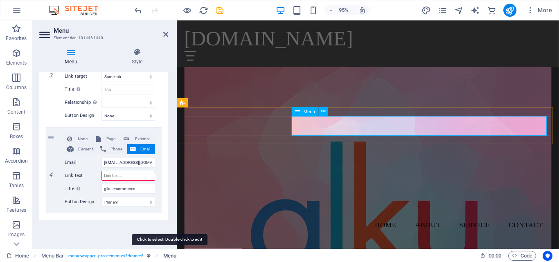
click at [170, 253] on span "Menu" at bounding box center [169, 256] width 13 height 10
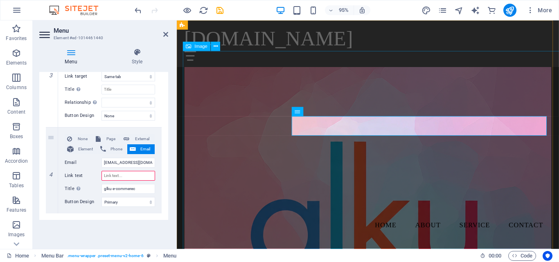
click at [436, 170] on figure at bounding box center [378, 246] width 386 height 386
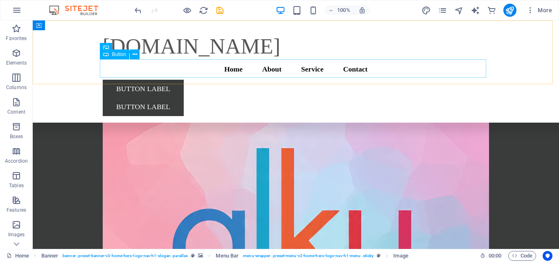
scroll to position [12653, 0]
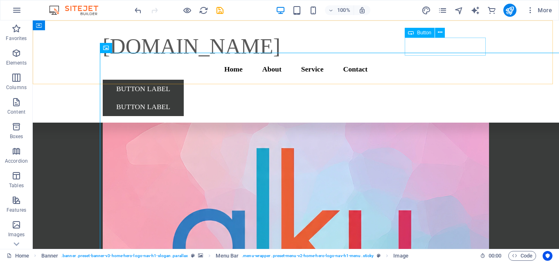
click at [463, 80] on div "Button label" at bounding box center [296, 89] width 386 height 18
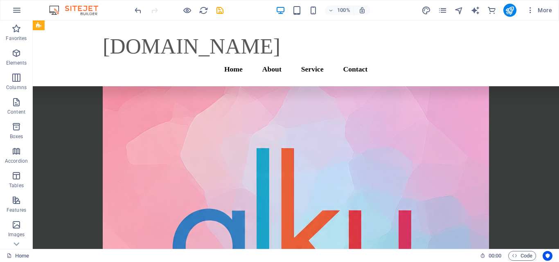
scroll to position [10812, 0]
click at [92, 9] on img at bounding box center [77, 10] width 61 height 10
click at [94, 14] on img at bounding box center [77, 10] width 61 height 10
click at [53, 9] on img at bounding box center [77, 10] width 61 height 10
click at [17, 8] on icon "button" at bounding box center [17, 10] width 10 height 10
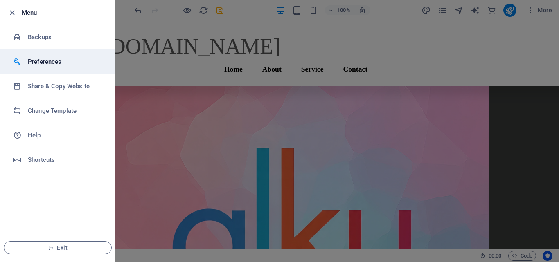
click at [45, 62] on h6 "Preferences" at bounding box center [66, 62] width 76 height 10
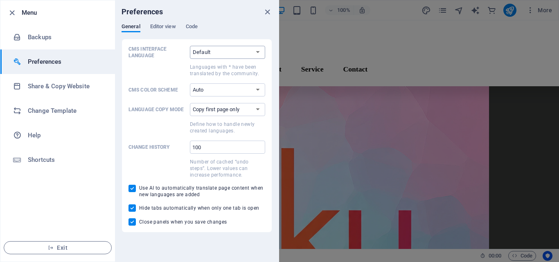
click at [258, 52] on select "Default Deutsch English Español Suomi* Français Magyar Italiano Nederlands Pols…" at bounding box center [227, 52] width 75 height 13
click at [256, 53] on select "Default Deutsch English Español Suomi* Français Magyar Italiano Nederlands Pols…" at bounding box center [227, 52] width 75 height 13
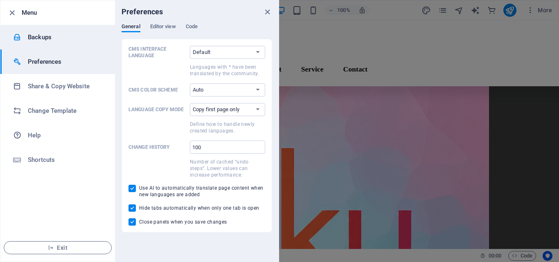
click at [34, 34] on h6 "Backups" at bounding box center [66, 37] width 76 height 10
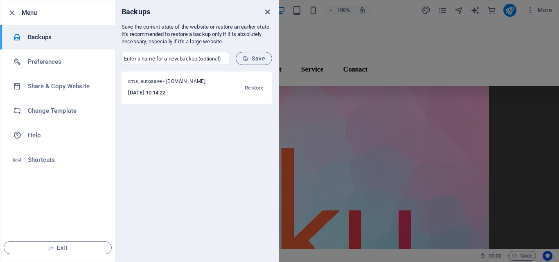
click at [266, 15] on icon "close" at bounding box center [267, 11] width 9 height 9
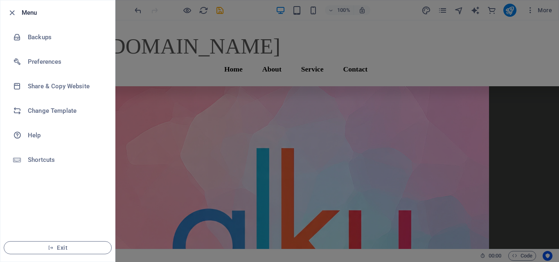
click at [150, 141] on div at bounding box center [279, 131] width 559 height 262
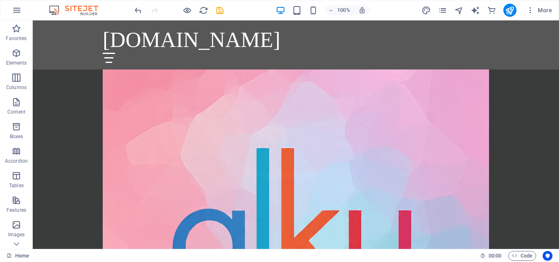
scroll to position [921, 0]
click at [489, 225] on figure at bounding box center [296, 246] width 386 height 386
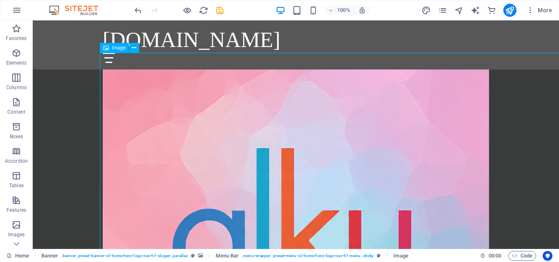
click at [446, 200] on figure at bounding box center [296, 246] width 386 height 386
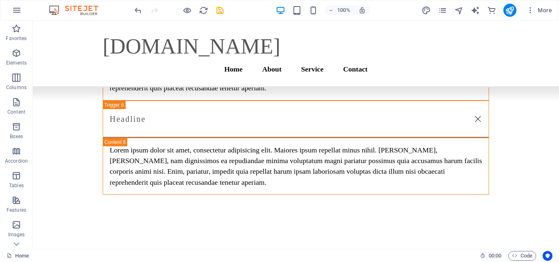
scroll to position [12060, 0]
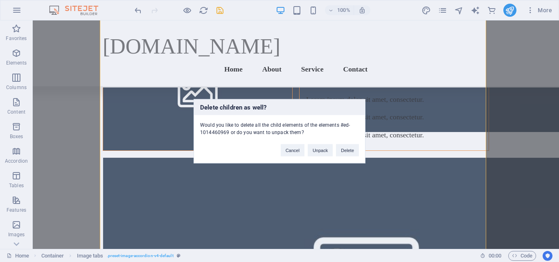
drag, startPoint x: 361, startPoint y: 154, endPoint x: 366, endPoint y: 153, distance: 4.6
click at [362, 153] on div "Cancel Unpack Delete" at bounding box center [319, 146] width 90 height 21
click at [351, 150] on button "Delete" at bounding box center [347, 150] width 23 height 12
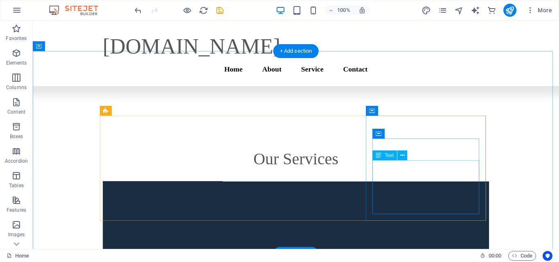
scroll to position [0, 0]
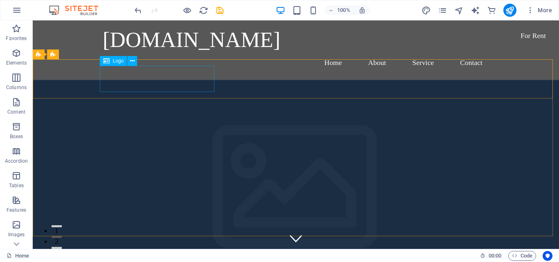
click at [120, 61] on span "Logo" at bounding box center [118, 60] width 11 height 5
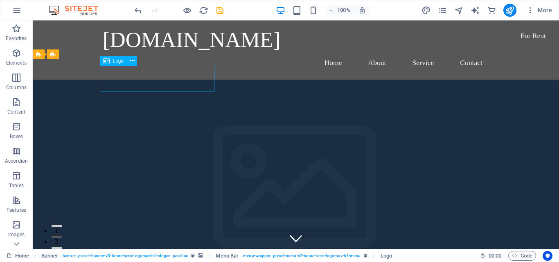
click at [120, 61] on span "Logo" at bounding box center [118, 60] width 11 height 5
click at [131, 60] on icon at bounding box center [132, 61] width 4 height 9
click at [106, 62] on icon at bounding box center [106, 61] width 7 height 10
click at [48, 56] on span "Banner" at bounding box center [53, 54] width 16 height 5
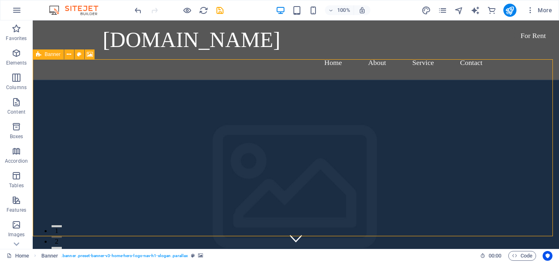
click at [48, 56] on span "Banner" at bounding box center [53, 54] width 16 height 5
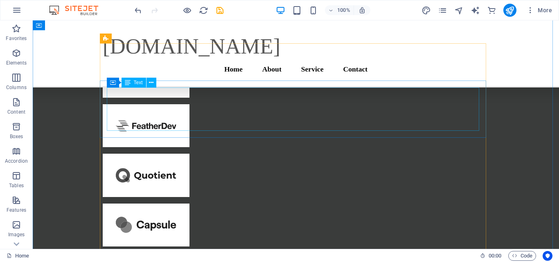
scroll to position [10051, 0]
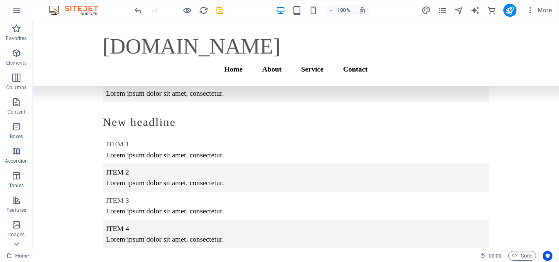
scroll to position [12009, 0]
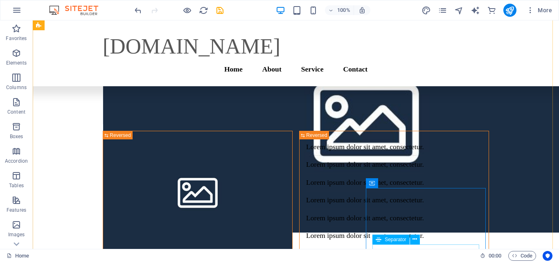
scroll to position [11927, 0]
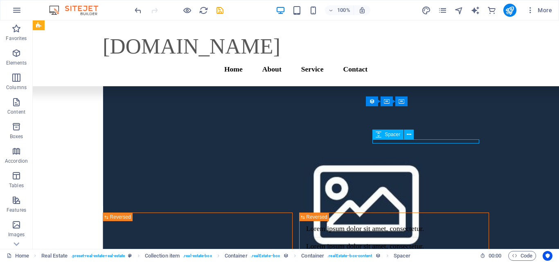
click at [411, 133] on icon at bounding box center [409, 134] width 4 height 9
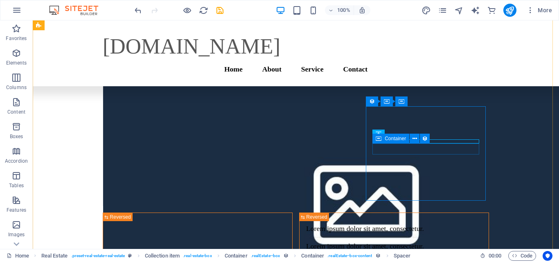
click at [386, 141] on span "Container" at bounding box center [394, 138] width 21 height 5
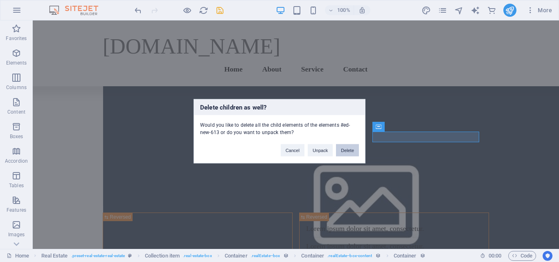
click at [353, 152] on button "Delete" at bounding box center [347, 150] width 23 height 12
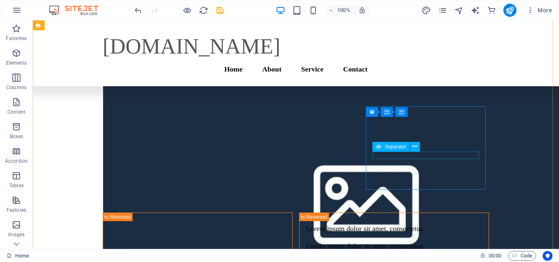
scroll to position [11916, 0]
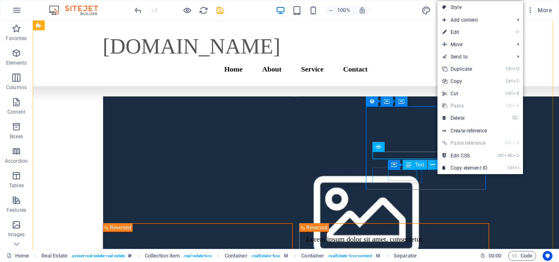
drag, startPoint x: 379, startPoint y: 150, endPoint x: 409, endPoint y: 170, distance: 36.3
click at [409, 170] on div "Container Text" at bounding box center [420, 165] width 65 height 10
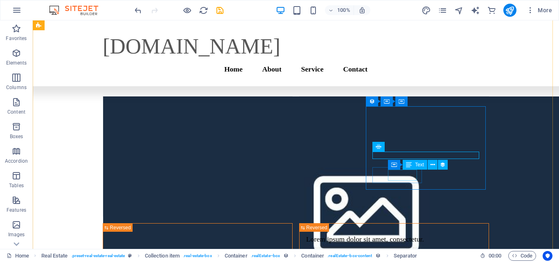
click at [409, 169] on icon at bounding box center [409, 165] width 6 height 10
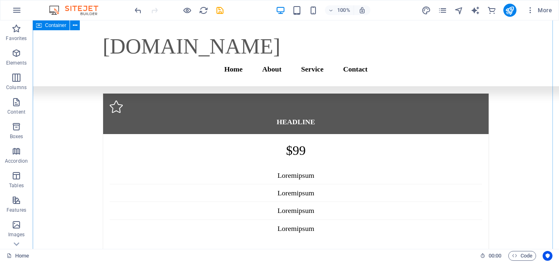
scroll to position [10098, 0]
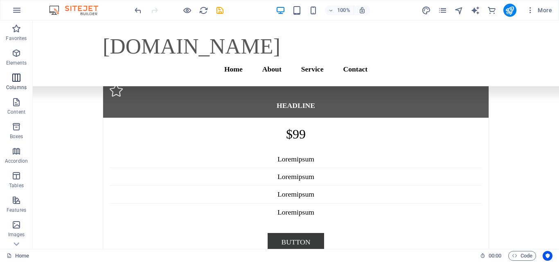
click at [22, 85] on p "Columns" at bounding box center [16, 87] width 20 height 7
click at [18, 75] on icon "button" at bounding box center [16, 78] width 10 height 10
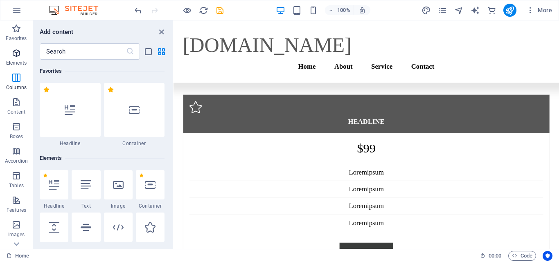
click at [16, 60] on p "Elements" at bounding box center [16, 63] width 21 height 7
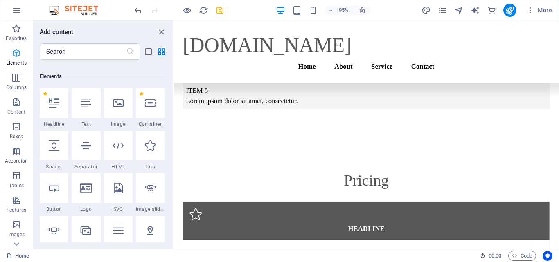
scroll to position [87, 0]
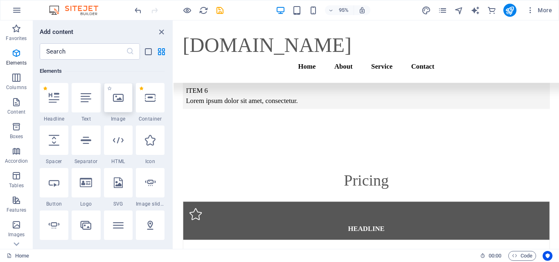
click at [123, 110] on div at bounding box center [118, 97] width 29 height 29
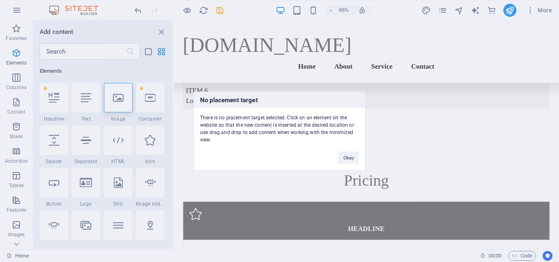
click at [385, 157] on div "No placement target There is no placement target selected. Click on an element …" at bounding box center [279, 131] width 559 height 262
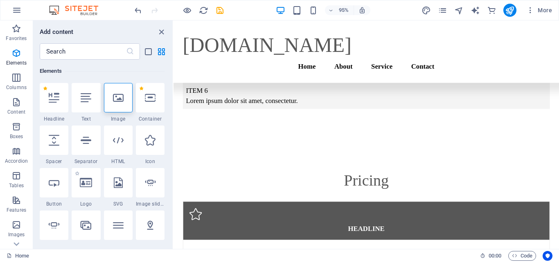
click at [86, 198] on div "1 Star Logo" at bounding box center [86, 187] width 29 height 39
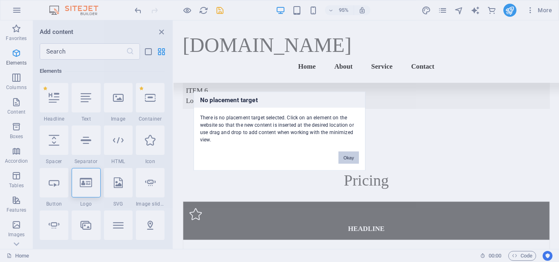
drag, startPoint x: 347, startPoint y: 158, endPoint x: 182, endPoint y: 144, distance: 165.0
click at [347, 158] on button "Okay" at bounding box center [348, 157] width 20 height 12
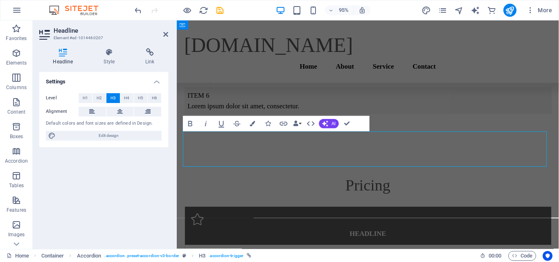
scroll to position [10060, 0]
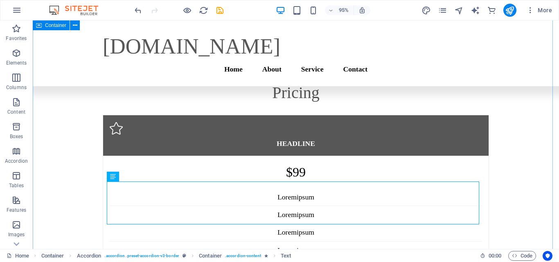
scroll to position [10098, 0]
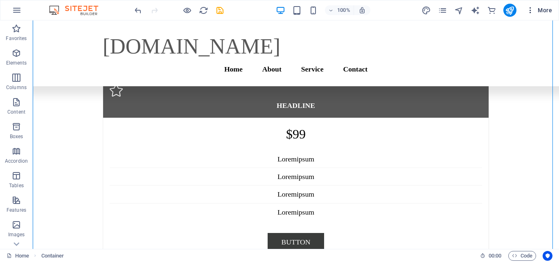
click at [530, 12] on icon "button" at bounding box center [530, 10] width 8 height 8
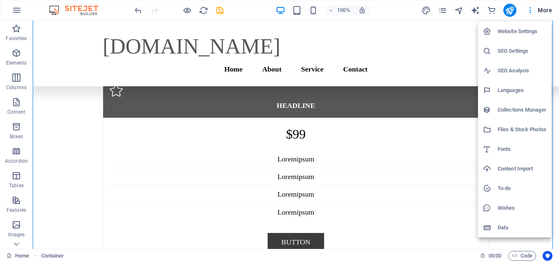
drag, startPoint x: 241, startPoint y: 38, endPoint x: 242, endPoint y: 32, distance: 6.6
click at [242, 38] on div at bounding box center [279, 131] width 559 height 262
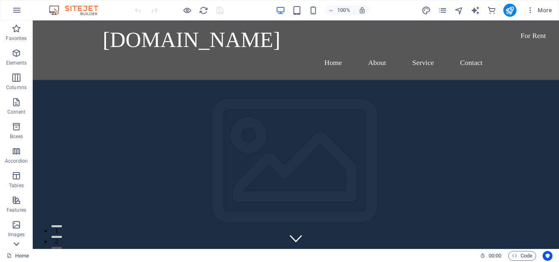
scroll to position [164, 0]
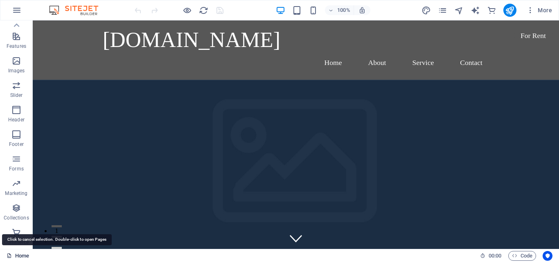
click at [13, 257] on link "Home" at bounding box center [18, 256] width 22 height 10
click at [9, 255] on icon at bounding box center [9, 255] width 5 height 5
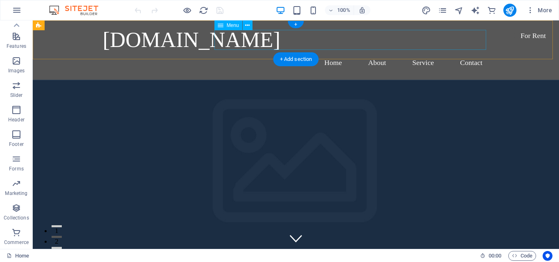
click at [463, 53] on nav "Home About Service Contact" at bounding box center [296, 63] width 386 height 20
select select
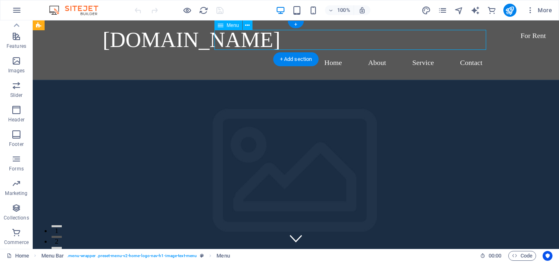
select select
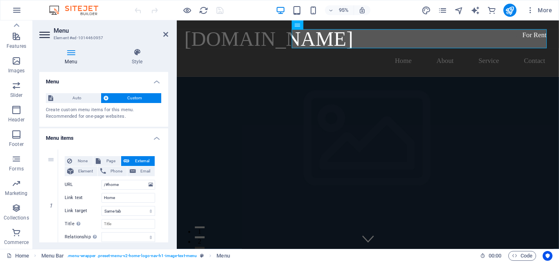
scroll to position [380, 0]
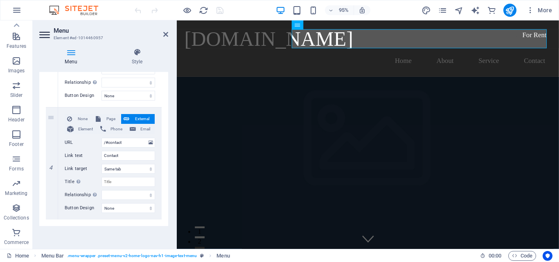
click at [168, 34] on aside "Menu Element #ed-1014460957 Menu Style Menu Auto Custom Create custom menu item…" at bounding box center [105, 134] width 144 height 229
drag, startPoint x: 164, startPoint y: 33, endPoint x: 133, endPoint y: 13, distance: 37.9
click at [165, 33] on icon at bounding box center [165, 34] width 5 height 7
